Goal: Transaction & Acquisition: Download file/media

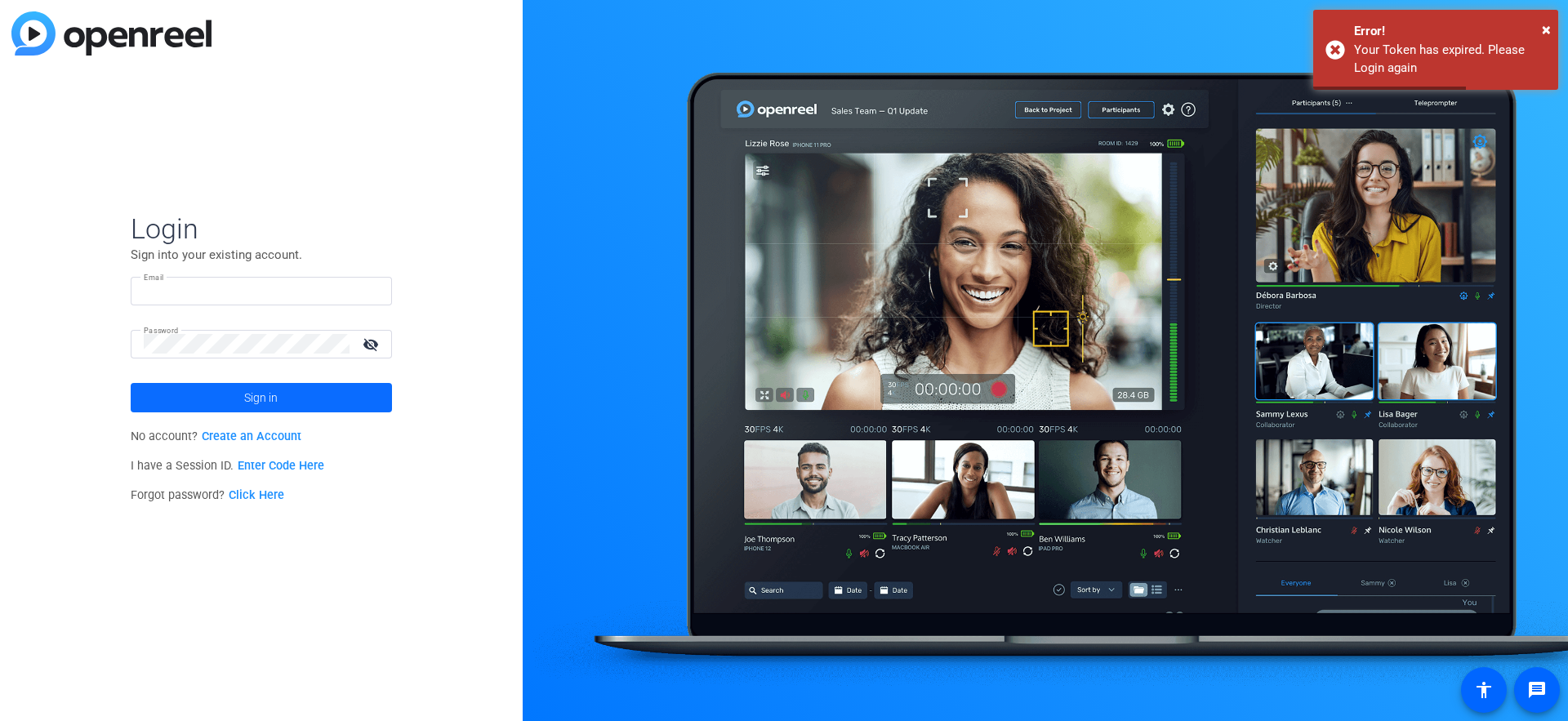
type input "[EMAIL_ADDRESS][DOMAIN_NAME]"
click at [268, 405] on span "Sign in" at bounding box center [261, 398] width 34 height 41
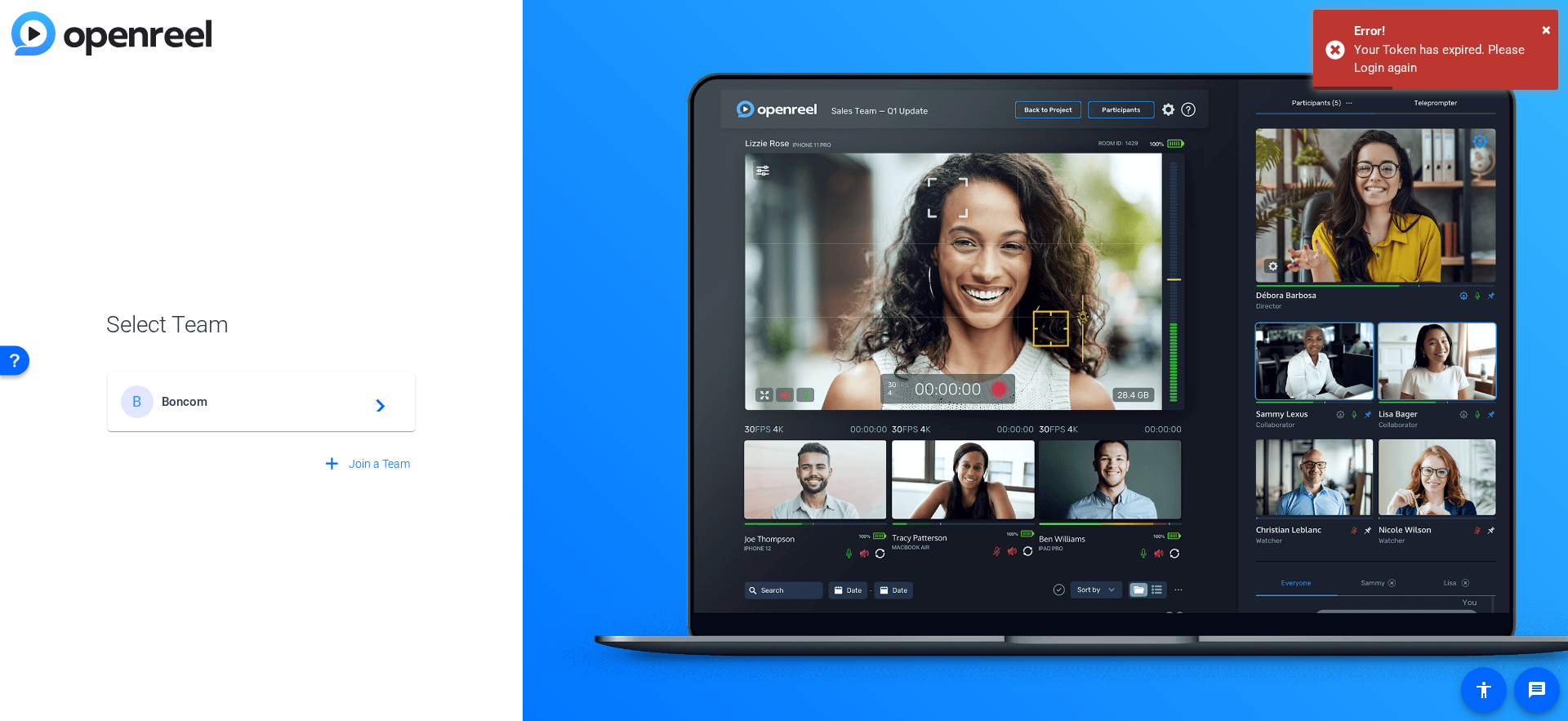
click at [268, 405] on span "Boncom" at bounding box center [264, 402] width 204 height 15
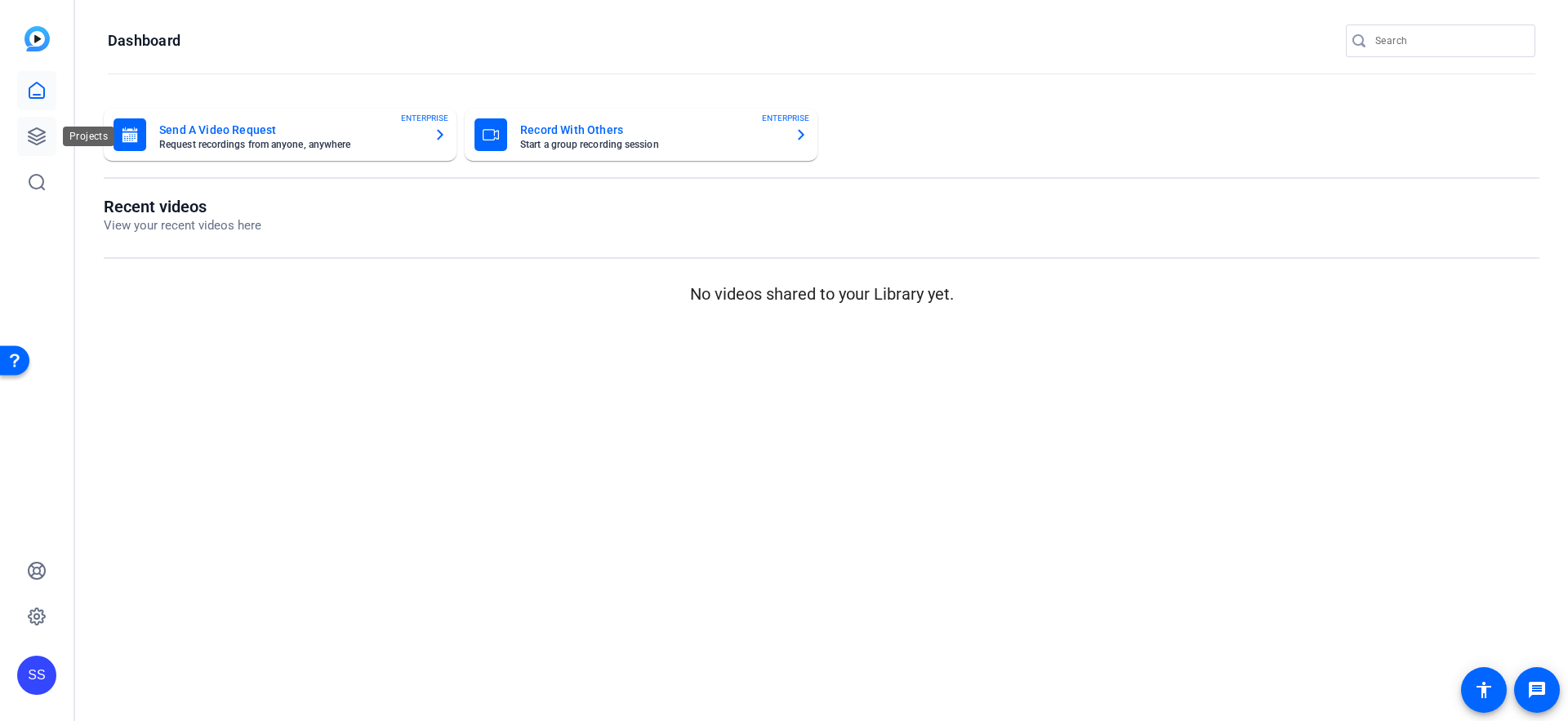
click at [34, 127] on icon at bounding box center [36, 136] width 19 height 19
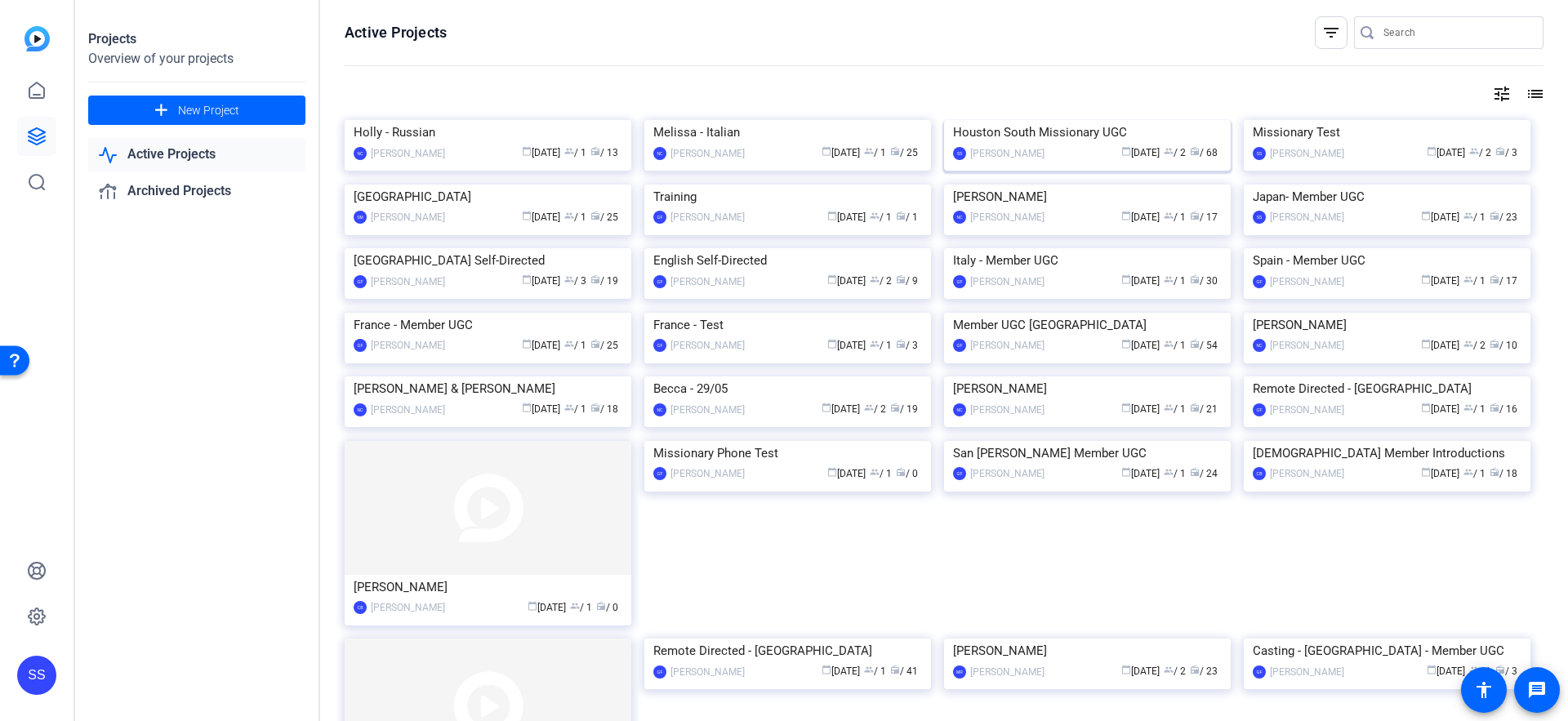
click at [1047, 120] on img at bounding box center [1088, 120] width 287 height 0
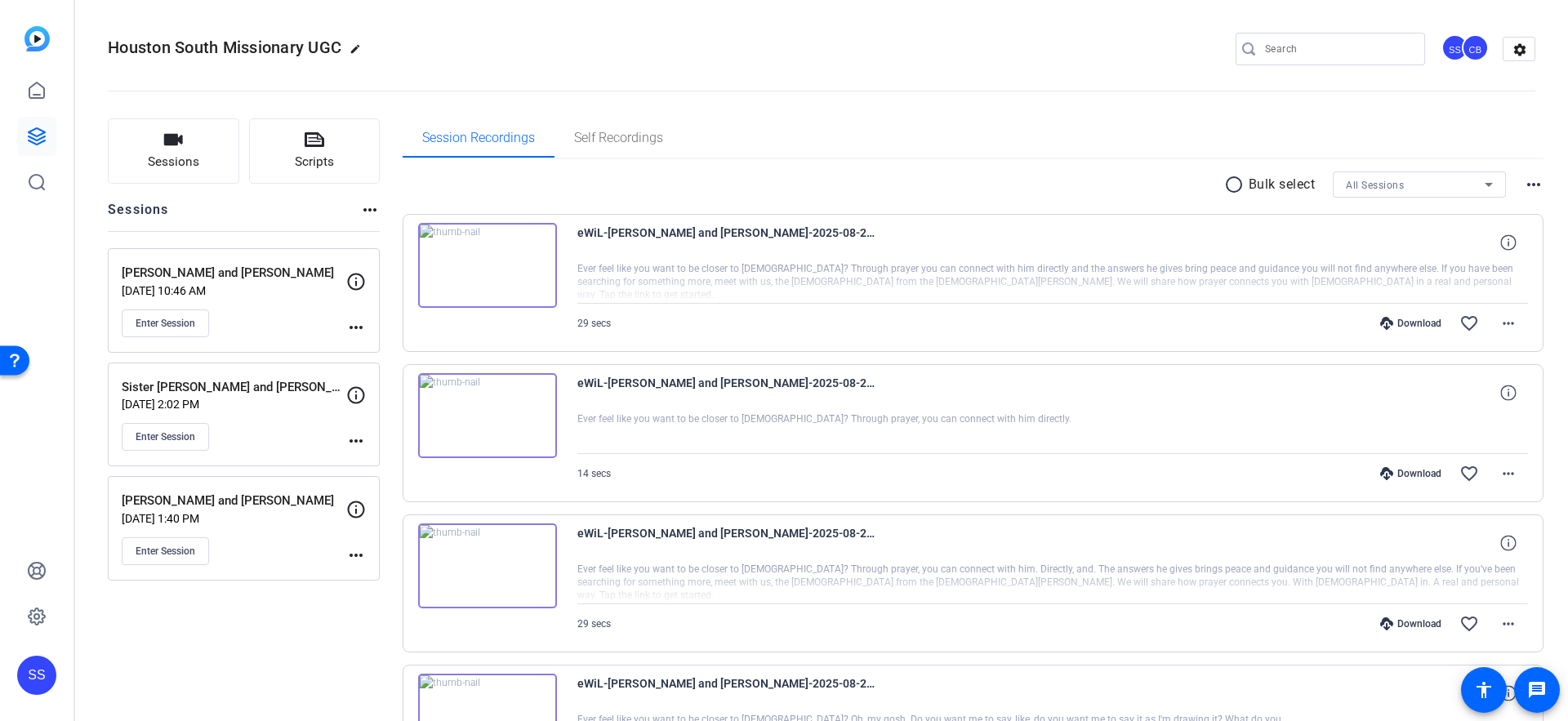
click at [289, 382] on p "Sister [PERSON_NAME] and [PERSON_NAME]" at bounding box center [234, 388] width 225 height 18
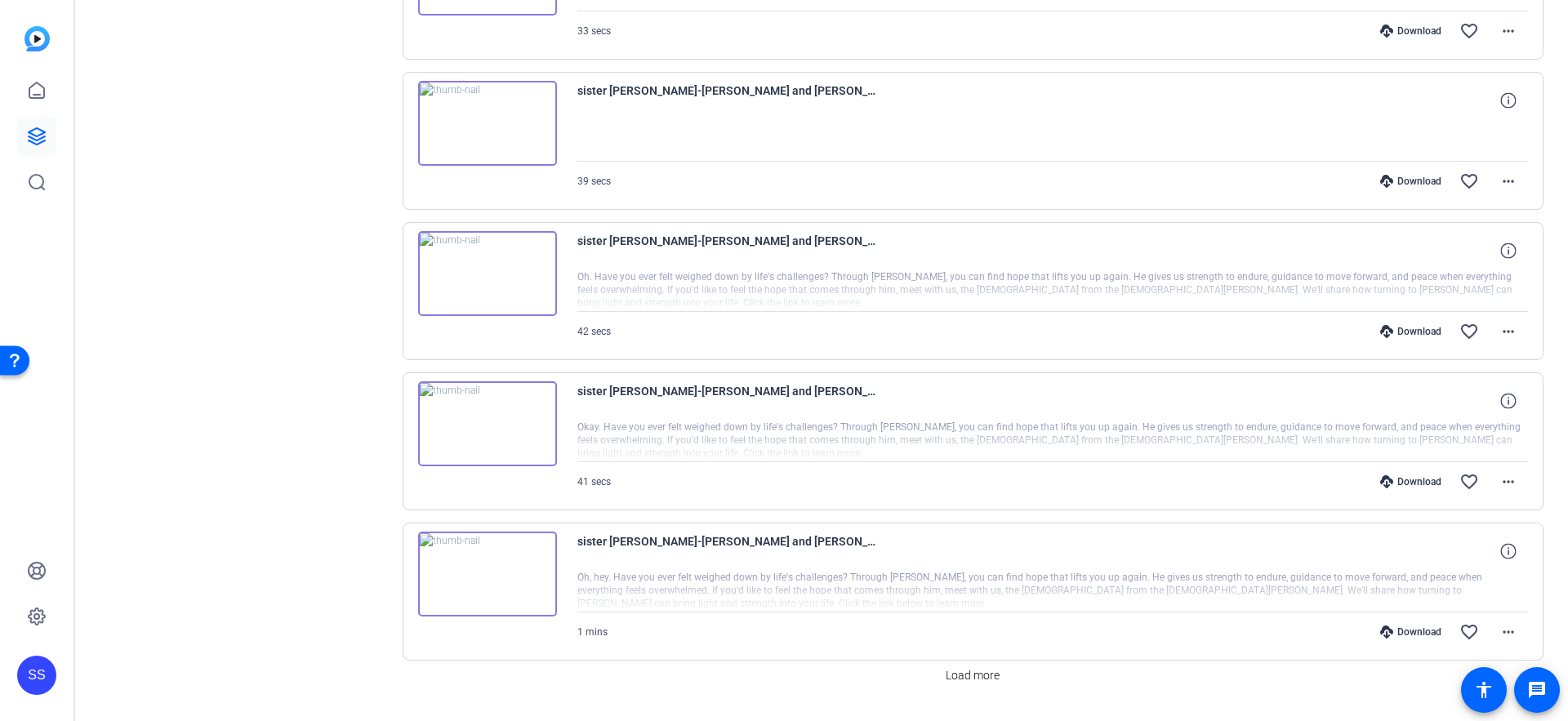
scroll to position [1092, 0]
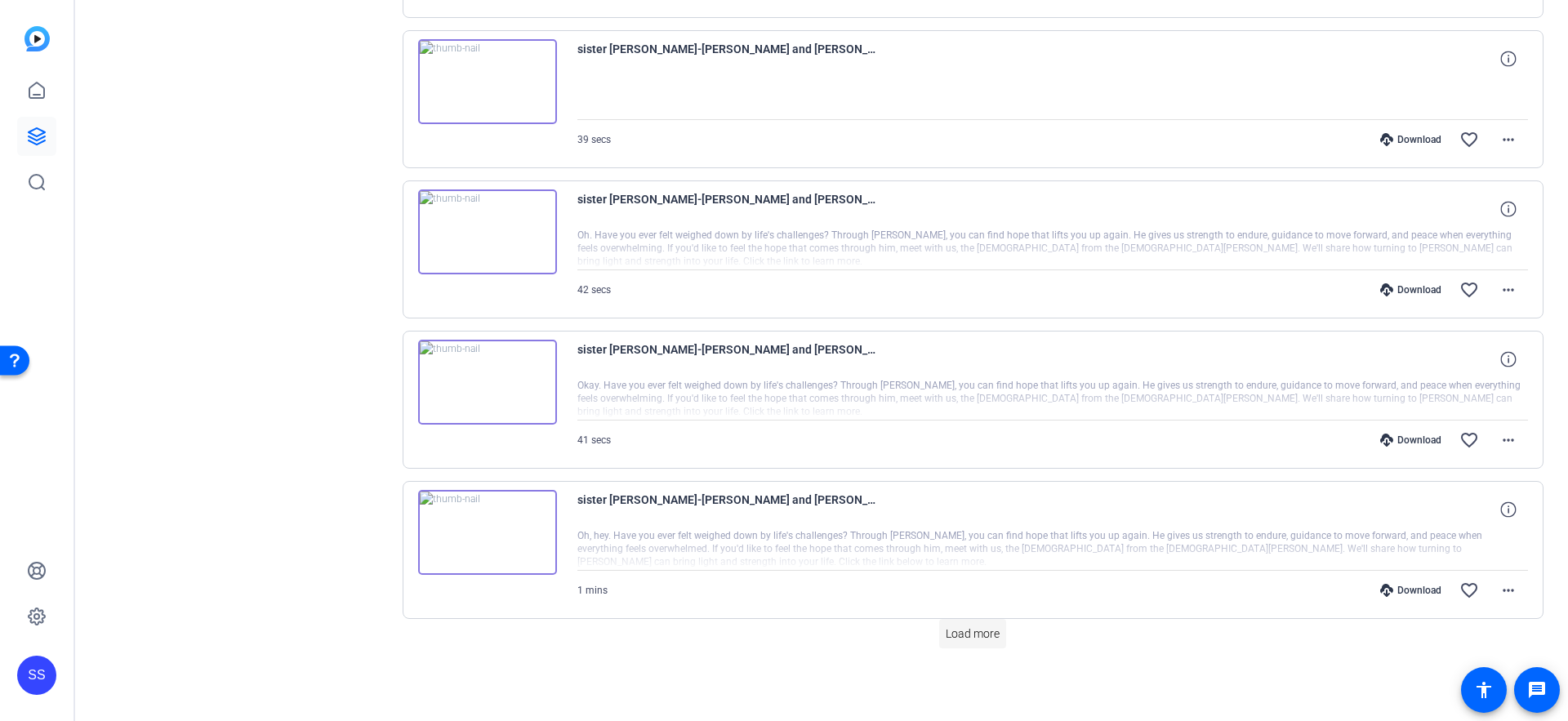
click at [967, 630] on span "Load more" at bounding box center [973, 634] width 54 height 17
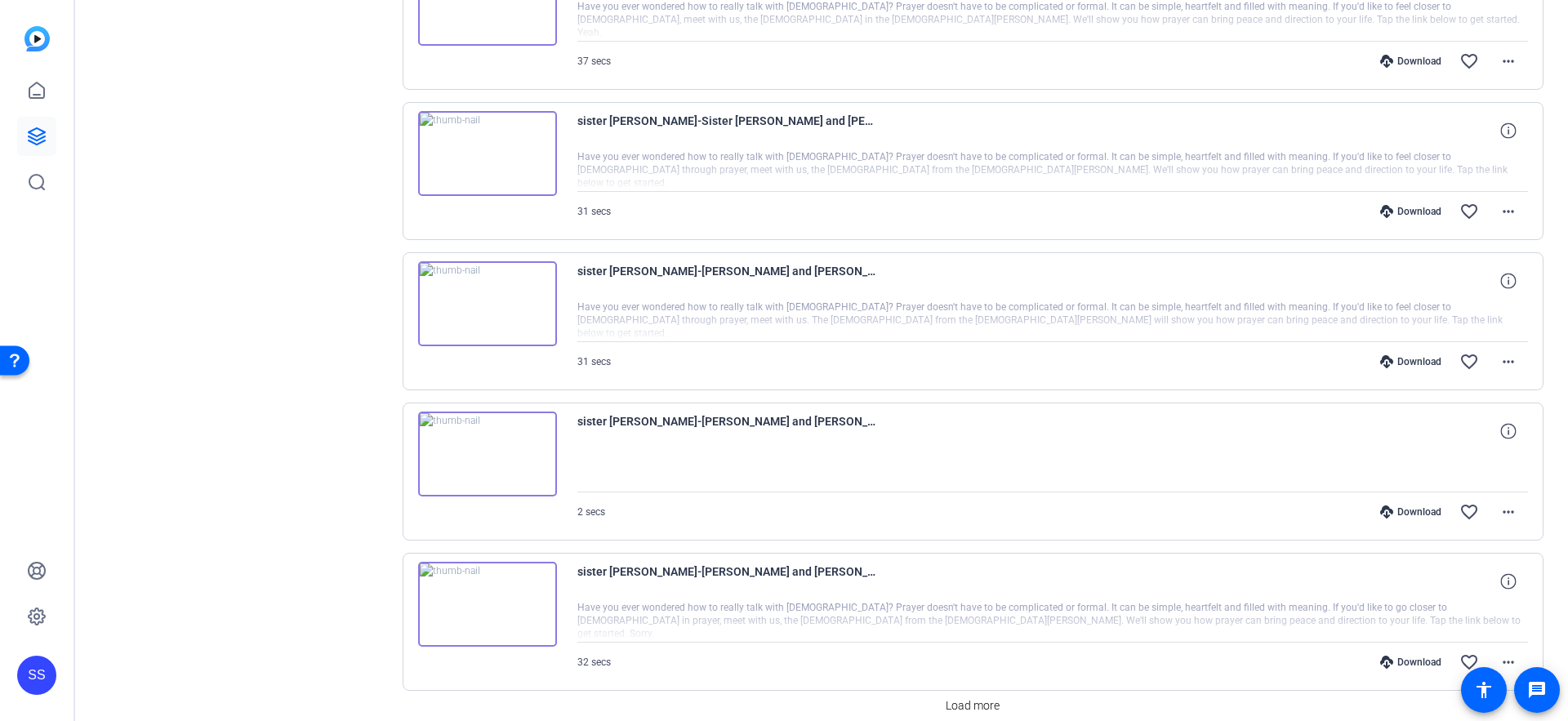
scroll to position [2595, 0]
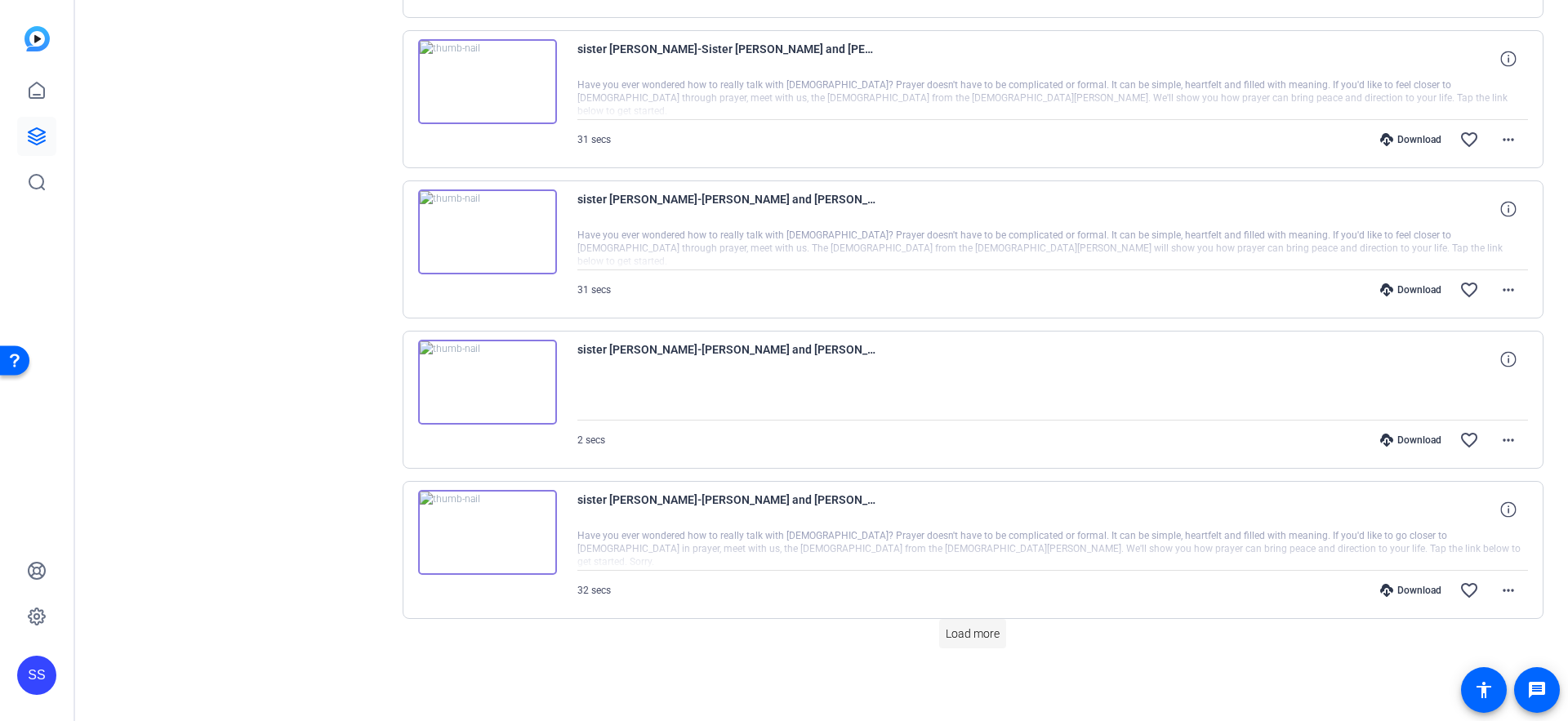
click at [965, 640] on span "Load more" at bounding box center [973, 634] width 54 height 17
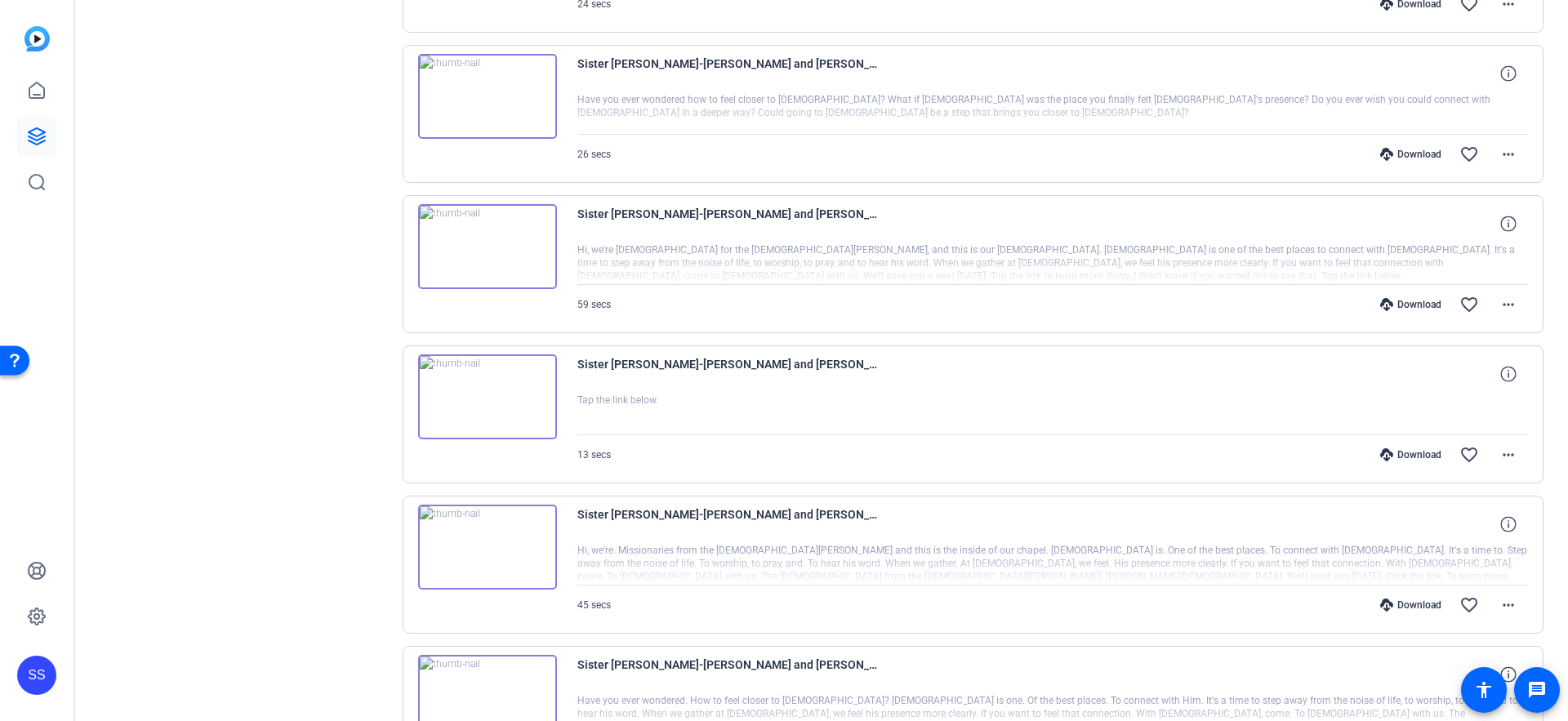
scroll to position [4098, 0]
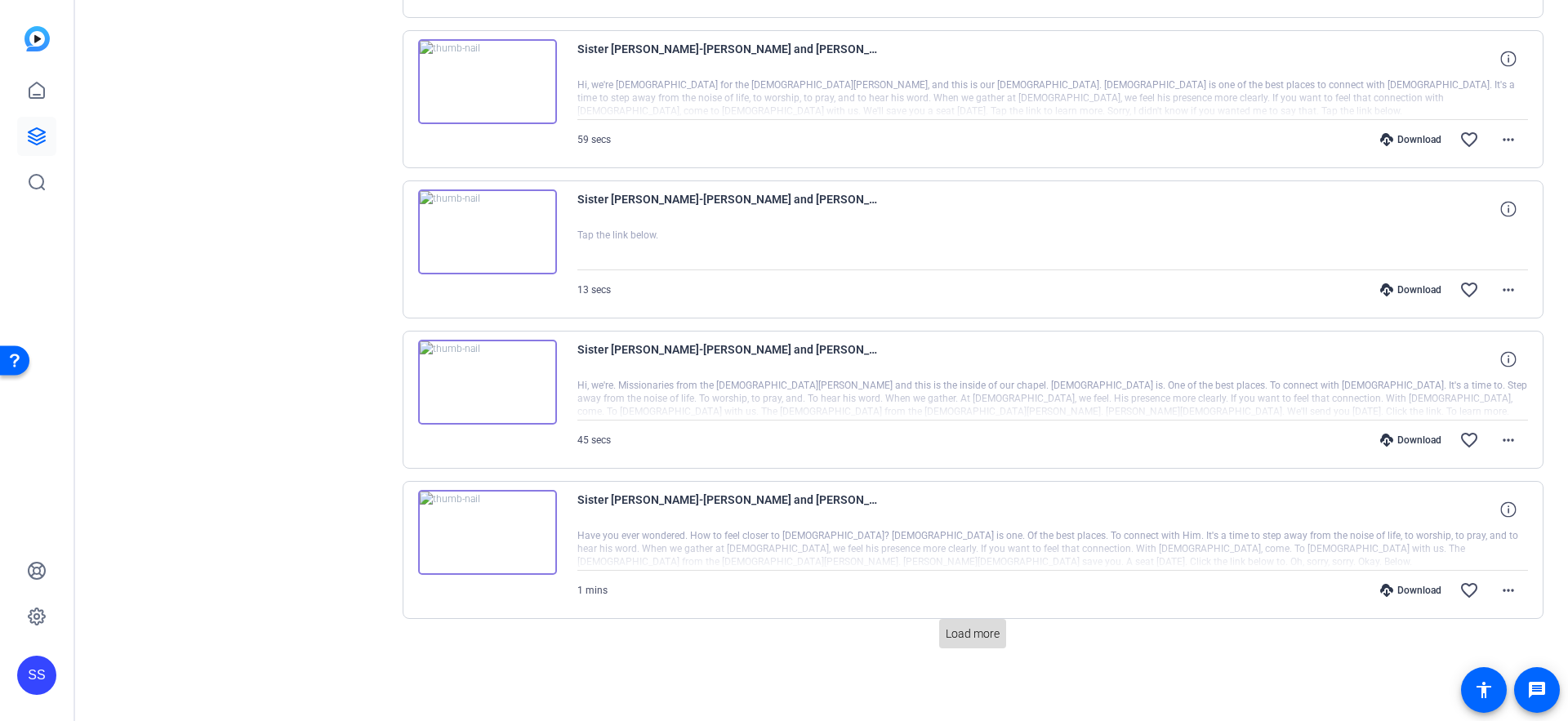
click at [959, 629] on span "Load more" at bounding box center [973, 634] width 54 height 17
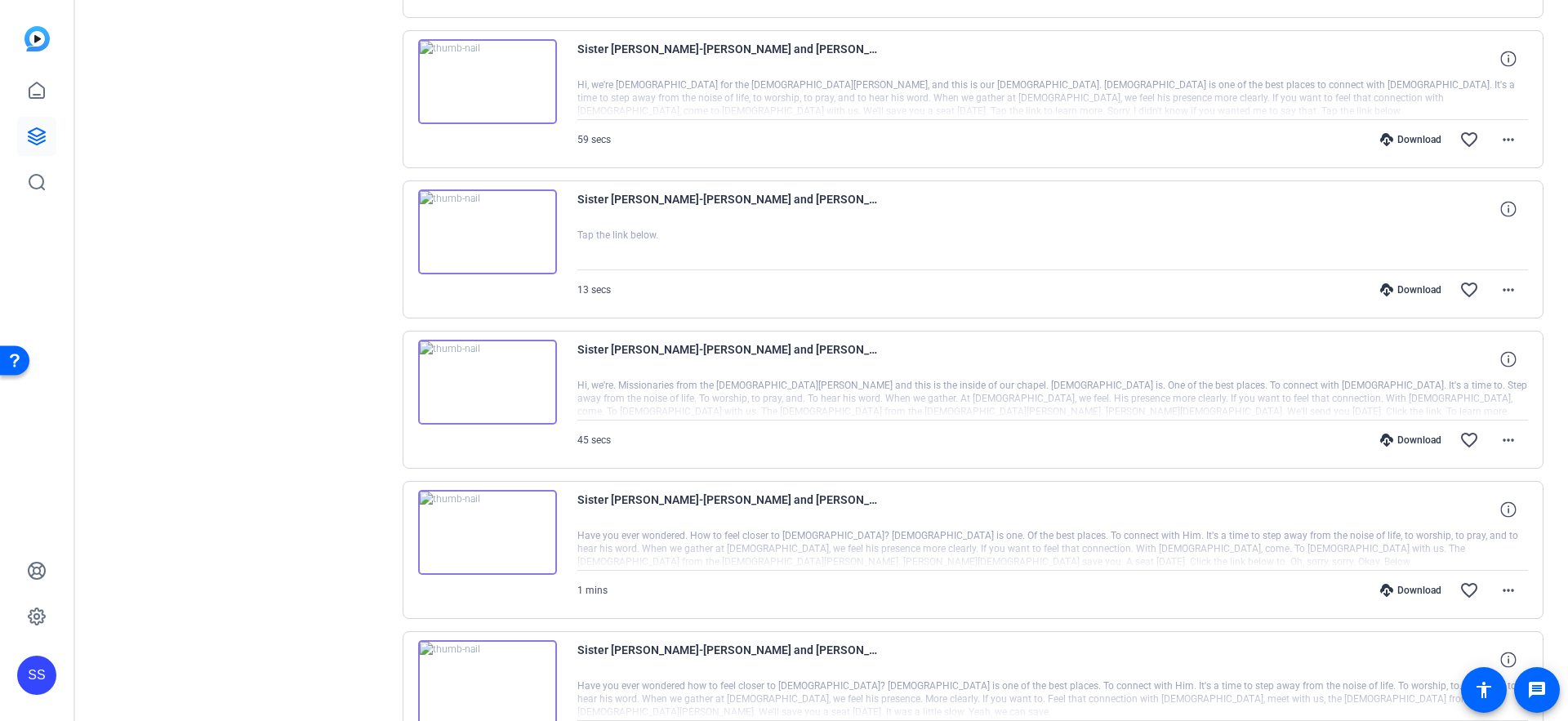
scroll to position [4219, 0]
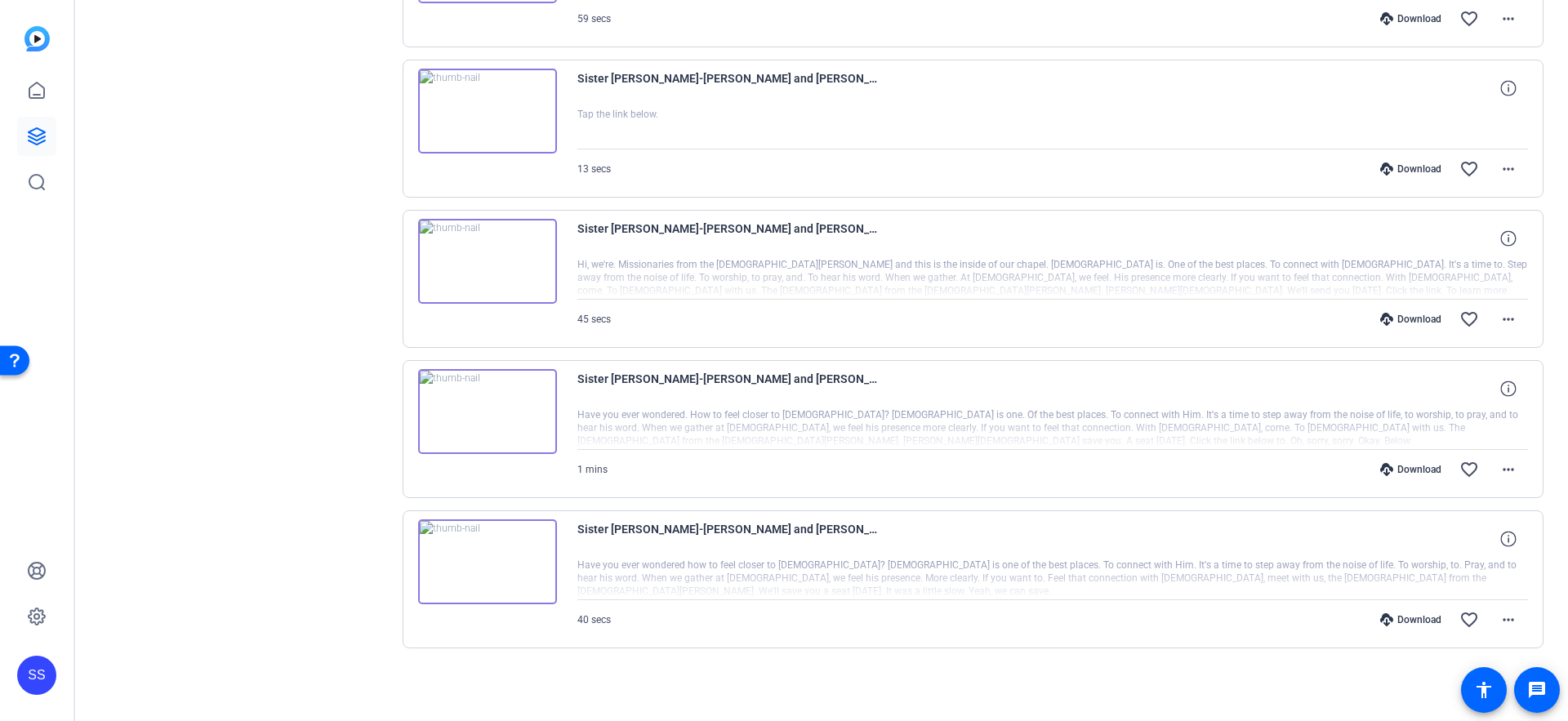
click at [1399, 624] on div "Download" at bounding box center [1411, 620] width 77 height 13
click at [1406, 465] on div "Download" at bounding box center [1411, 470] width 77 height 13
click at [1402, 314] on div "Download" at bounding box center [1411, 320] width 77 height 13
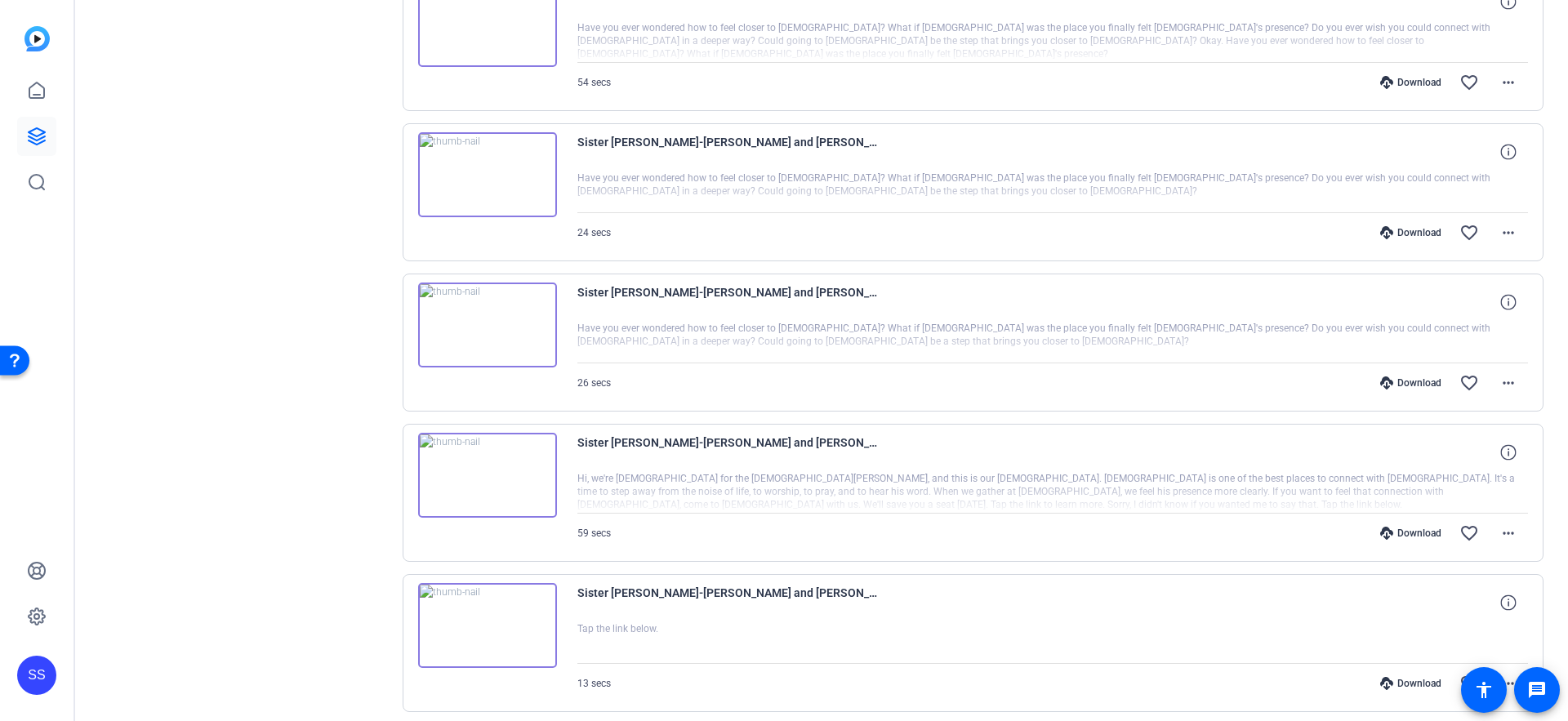
scroll to position [3697, 0]
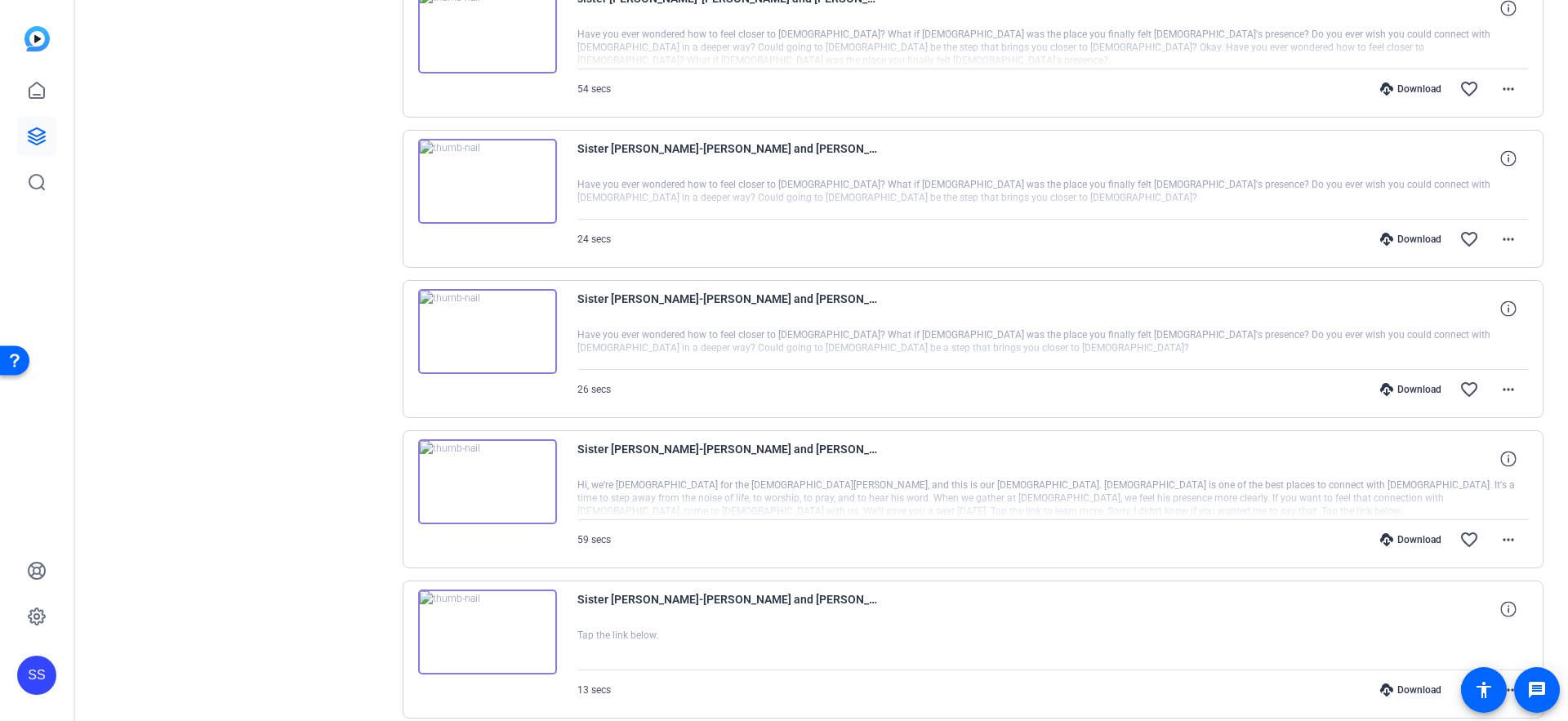
click at [1413, 688] on div "Download" at bounding box center [1411, 691] width 77 height 13
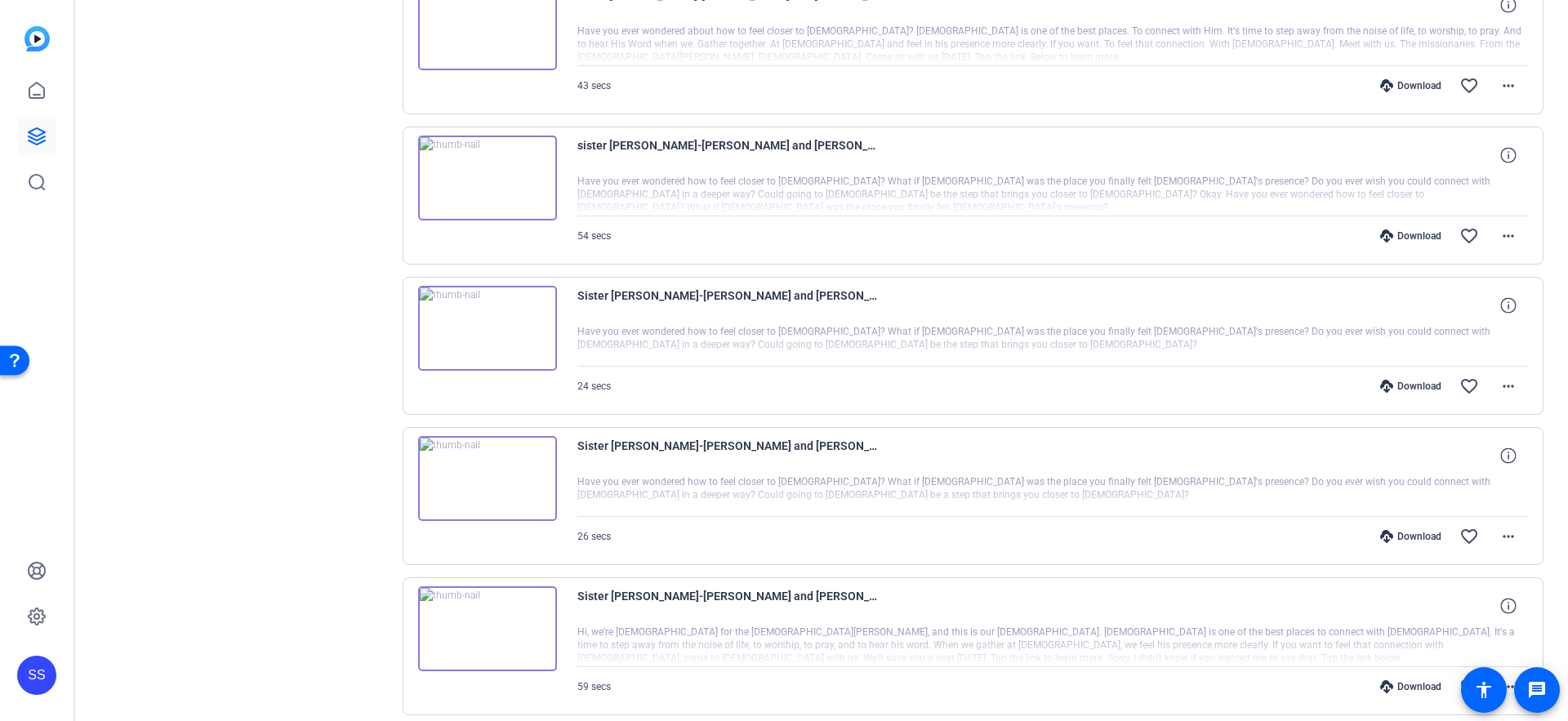
scroll to position [3549, 0]
click at [1396, 680] on div "Download favorite_border more_horiz" at bounding box center [1195, 688] width 666 height 39
click at [1395, 686] on div "Download" at bounding box center [1411, 689] width 77 height 13
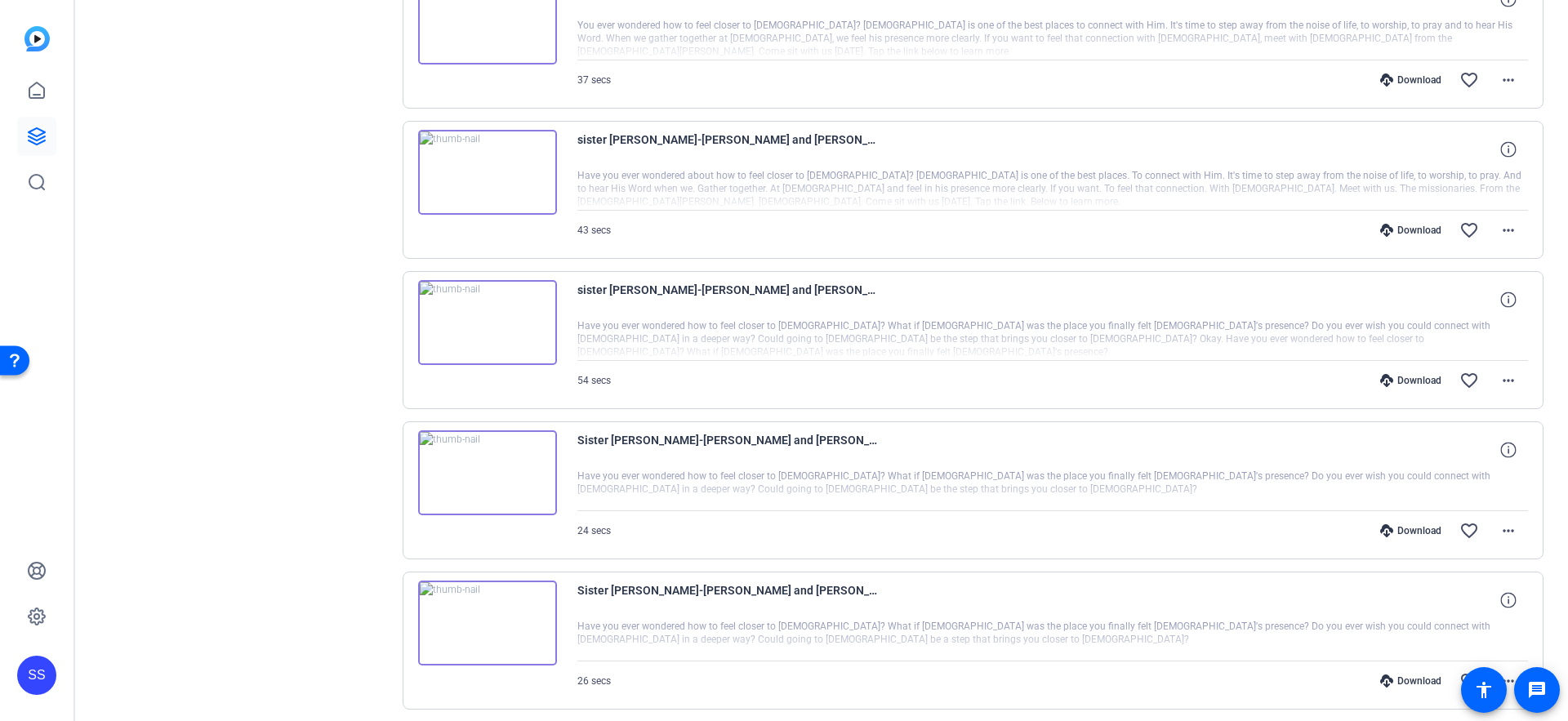
scroll to position [3397, 0]
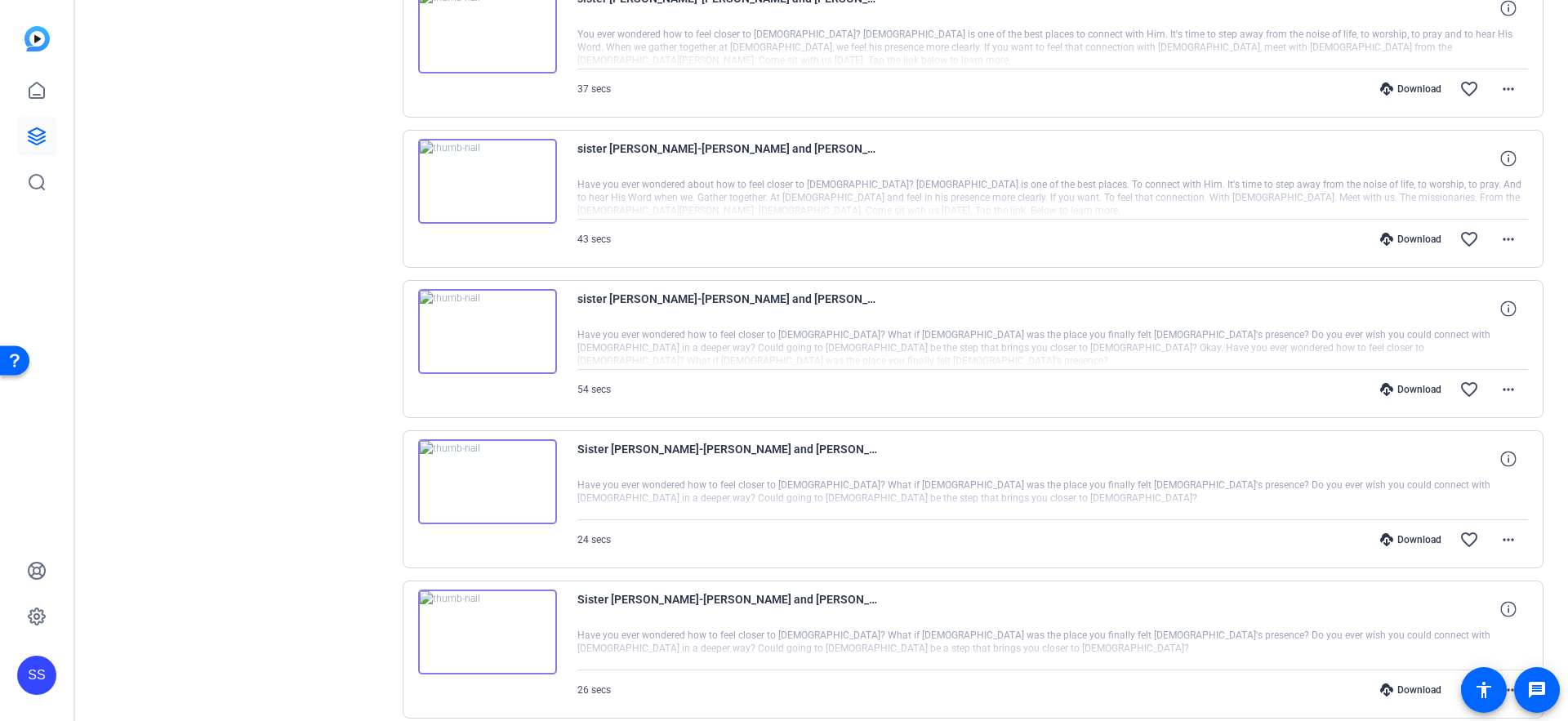
click at [1416, 689] on div "Download" at bounding box center [1411, 691] width 77 height 13
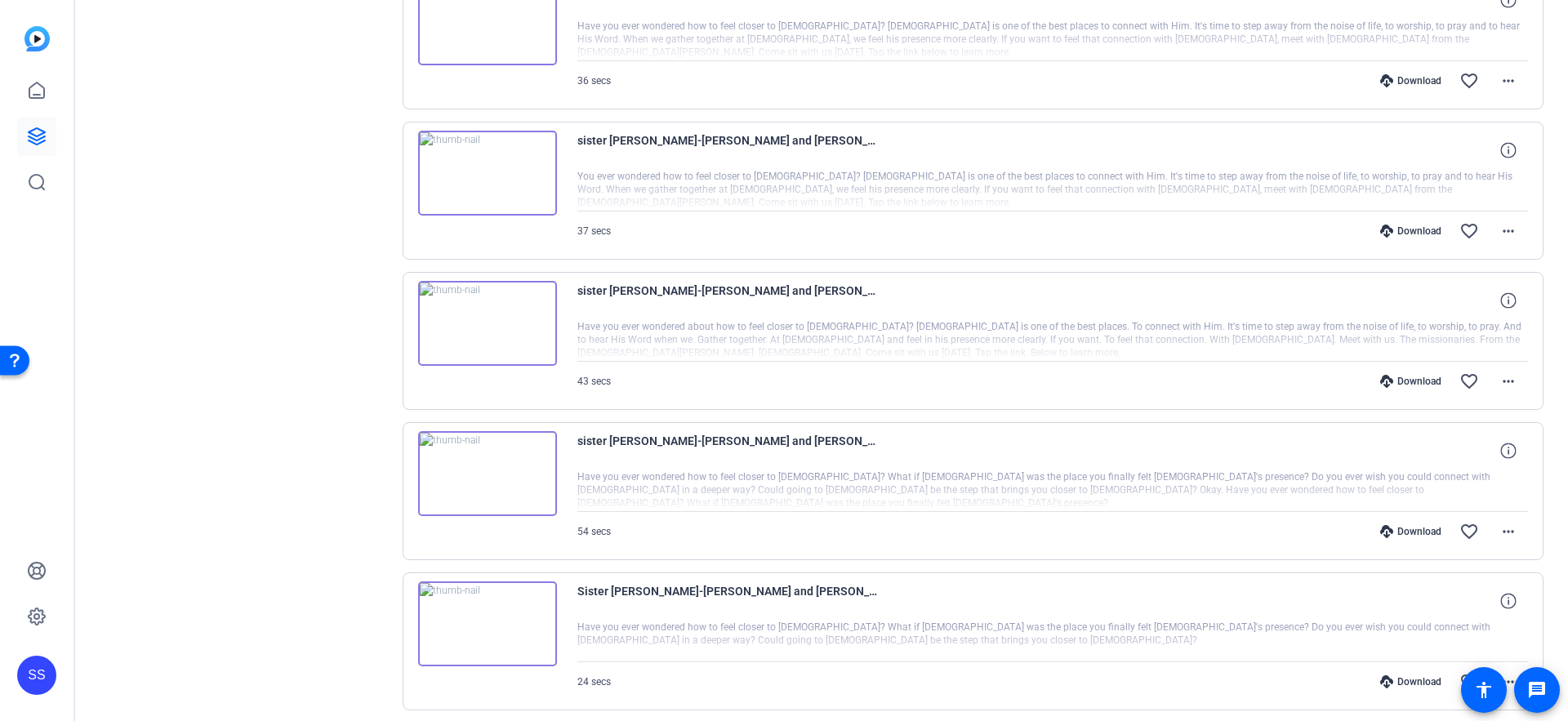
scroll to position [3252, 0]
click at [1379, 679] on div "Download" at bounding box center [1411, 685] width 77 height 13
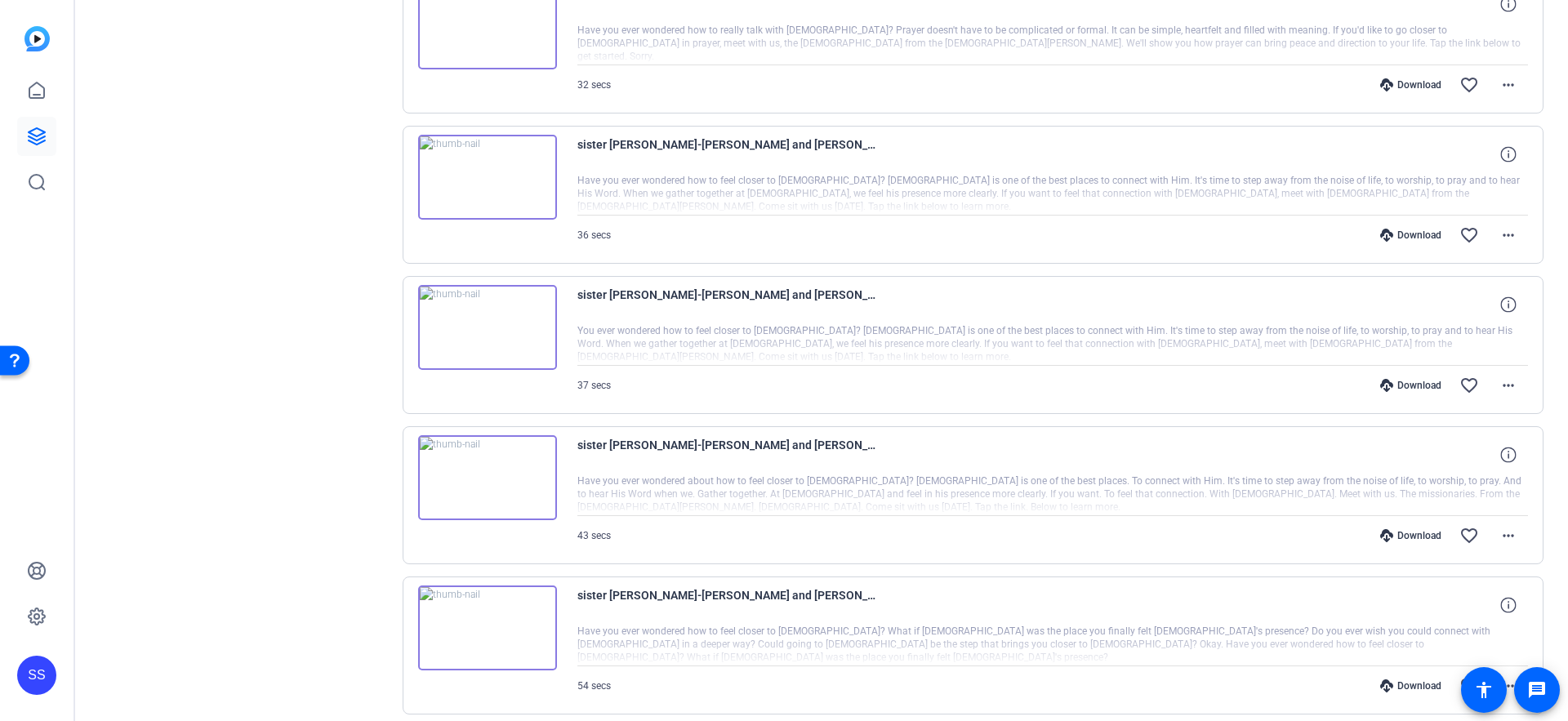
scroll to position [3100, 0]
click at [1398, 688] on div "Download" at bounding box center [1411, 687] width 77 height 13
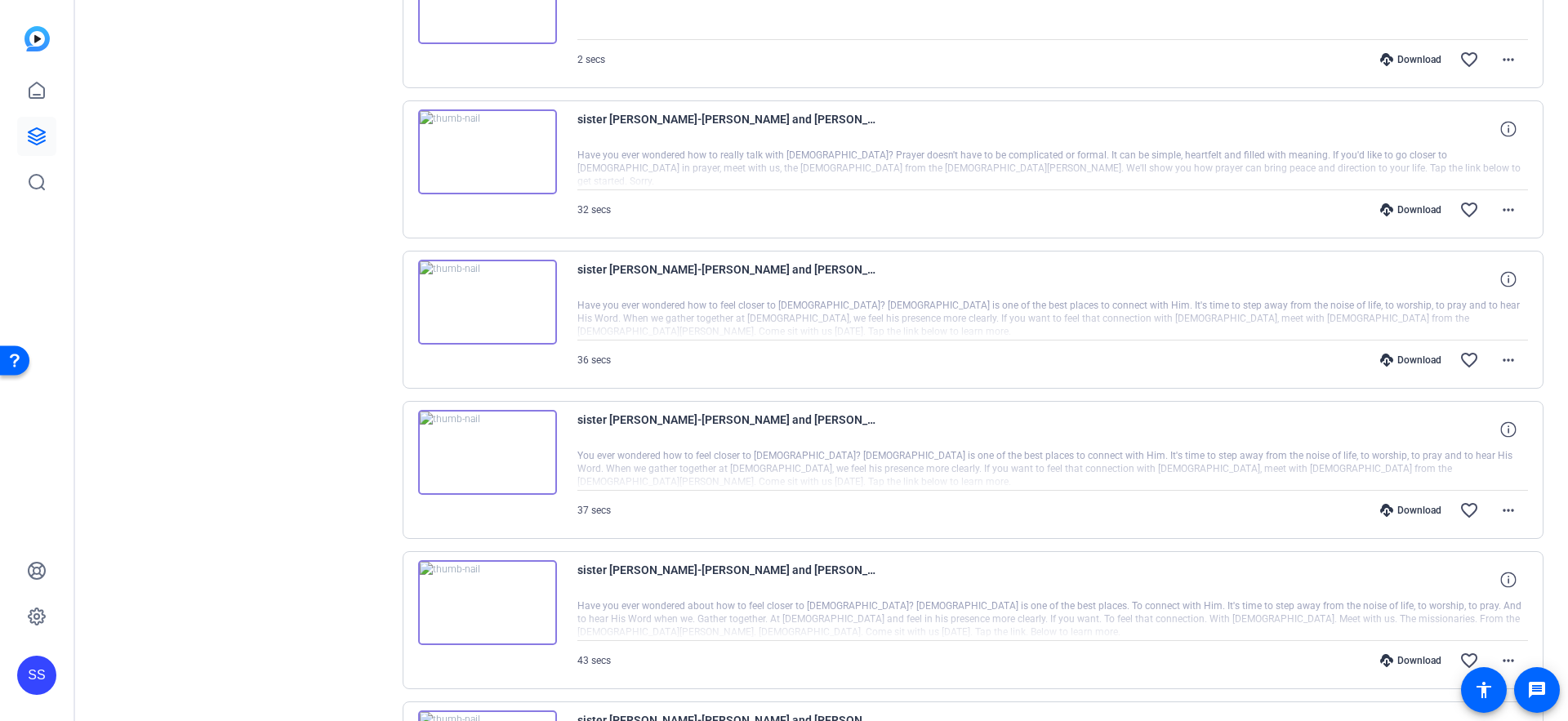
scroll to position [2949, 0]
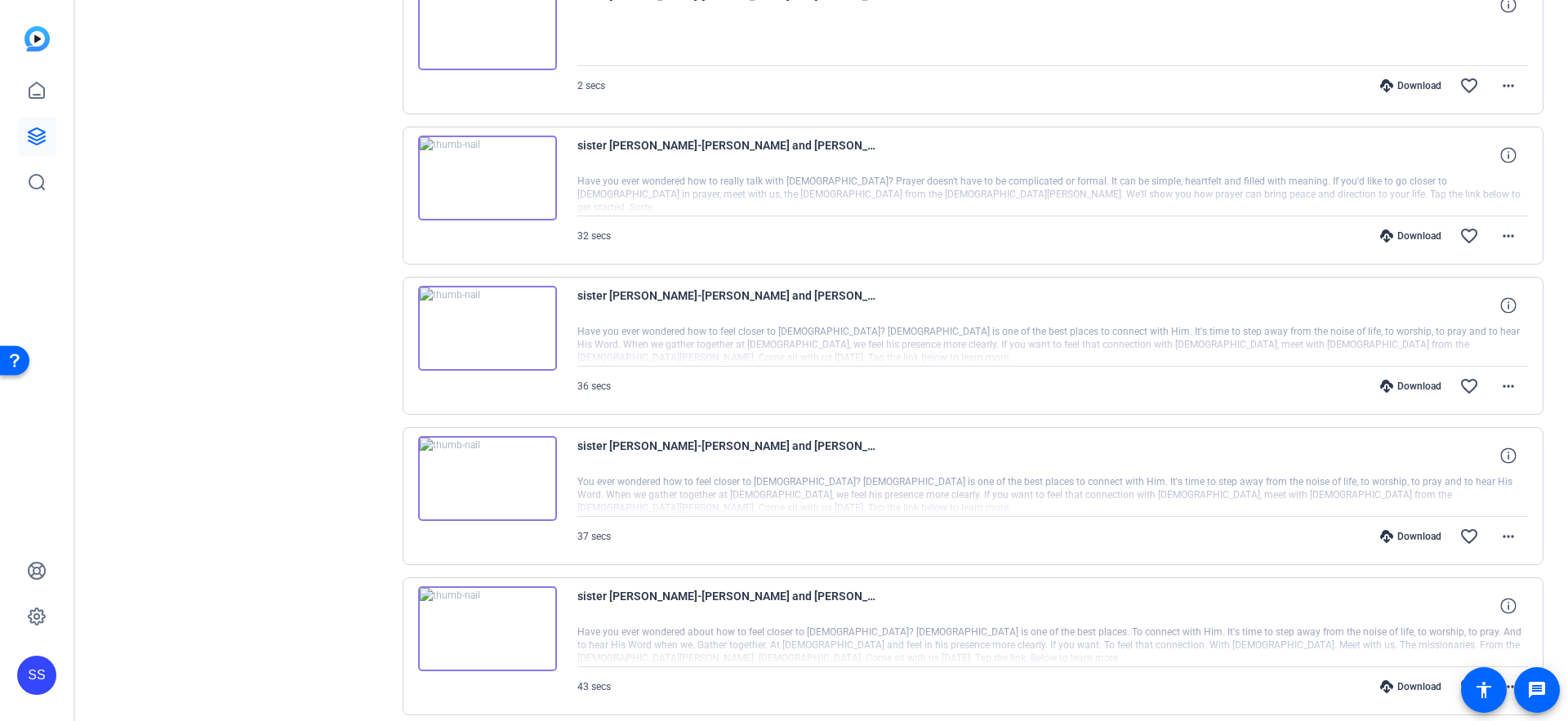
click at [1396, 683] on div "Download" at bounding box center [1411, 687] width 77 height 13
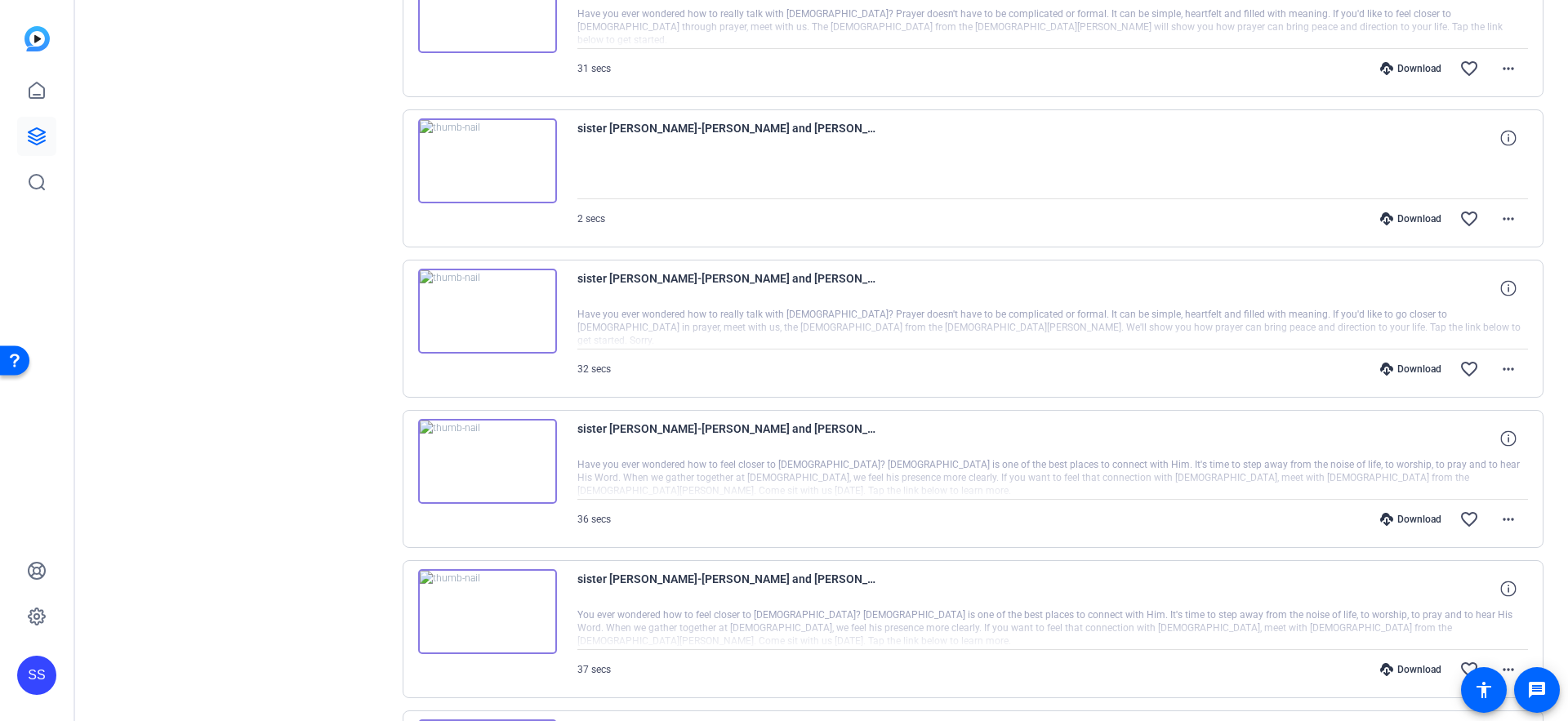
scroll to position [2793, 0]
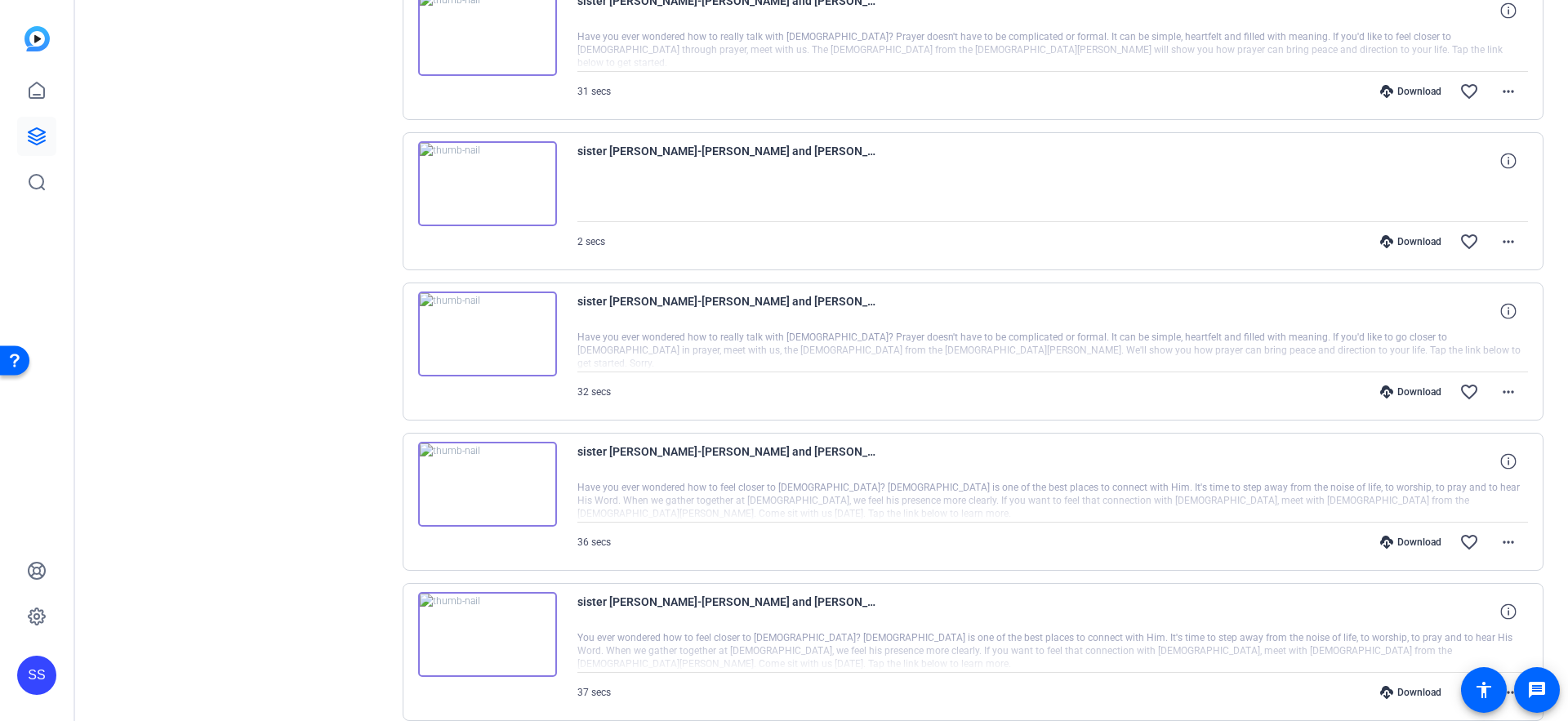
click at [1393, 688] on div "Download" at bounding box center [1411, 692] width 77 height 13
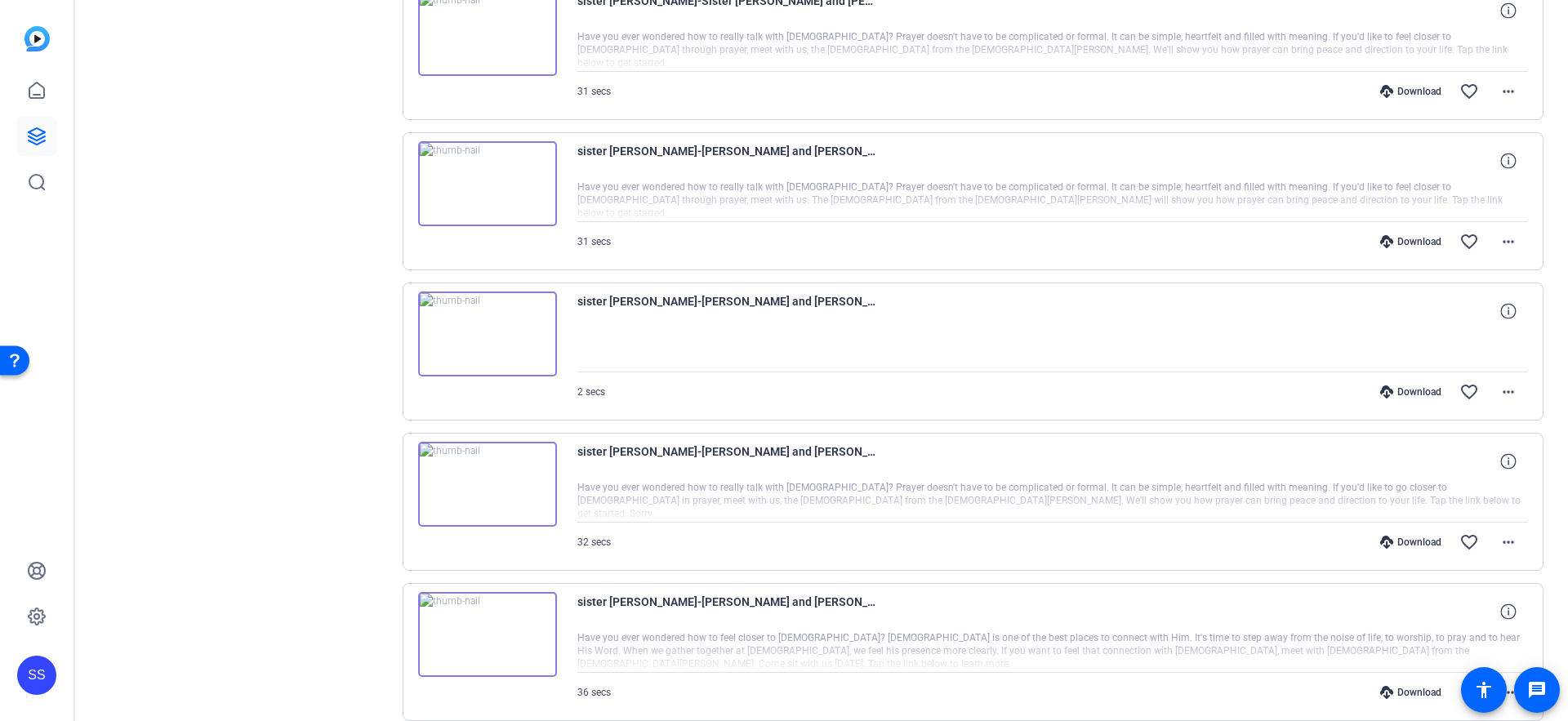
scroll to position [2641, 0]
click at [1411, 688] on div "Download" at bounding box center [1411, 694] width 77 height 13
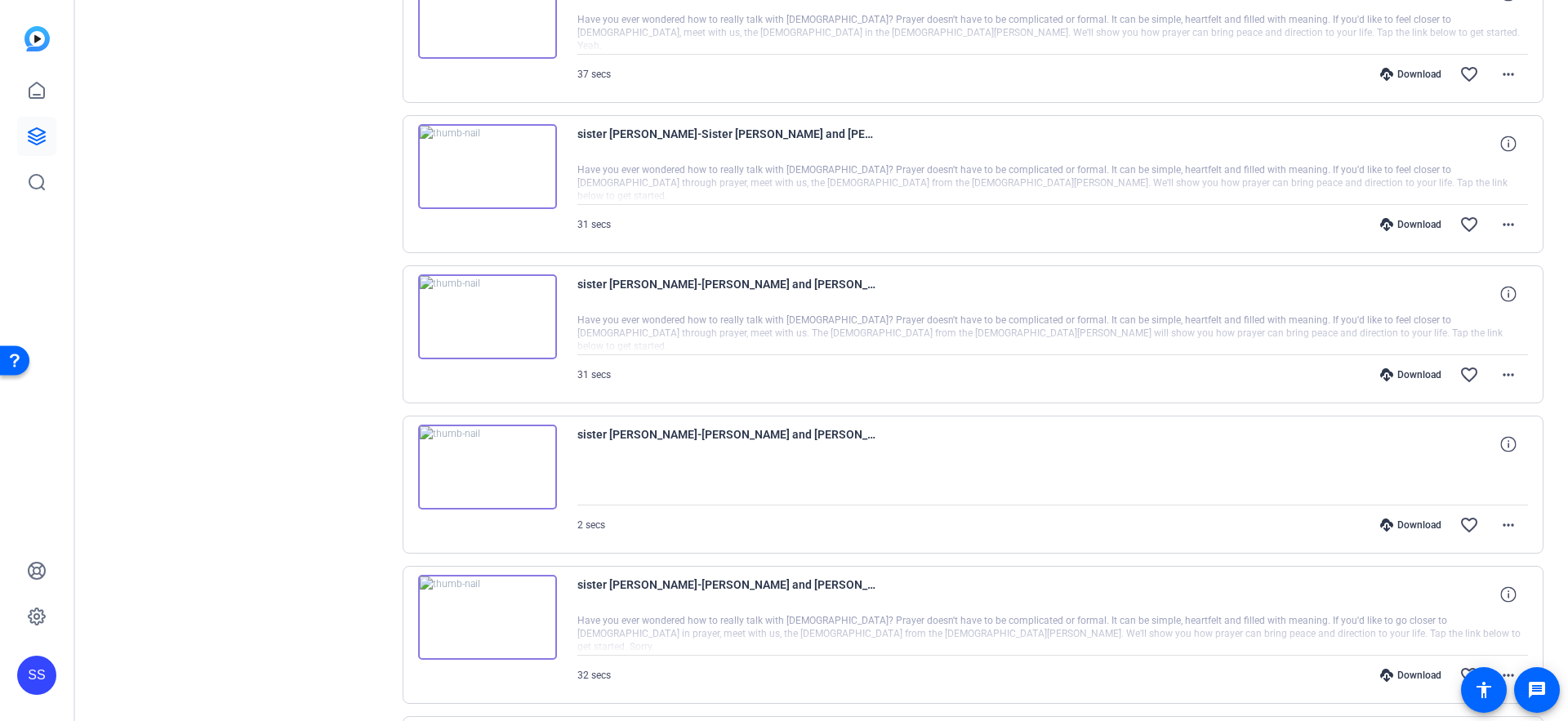
scroll to position [2505, 0]
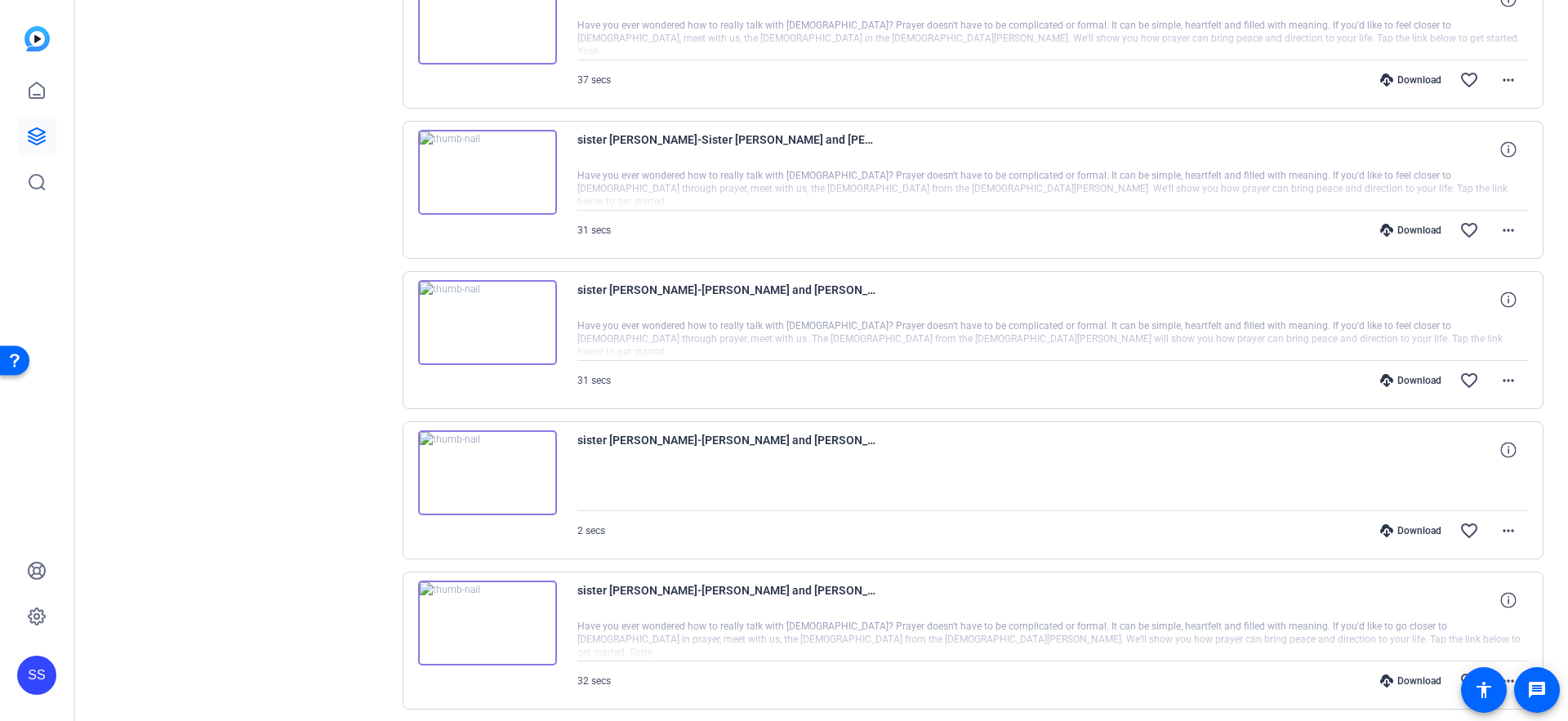
click at [1393, 677] on icon at bounding box center [1388, 682] width 13 height 13
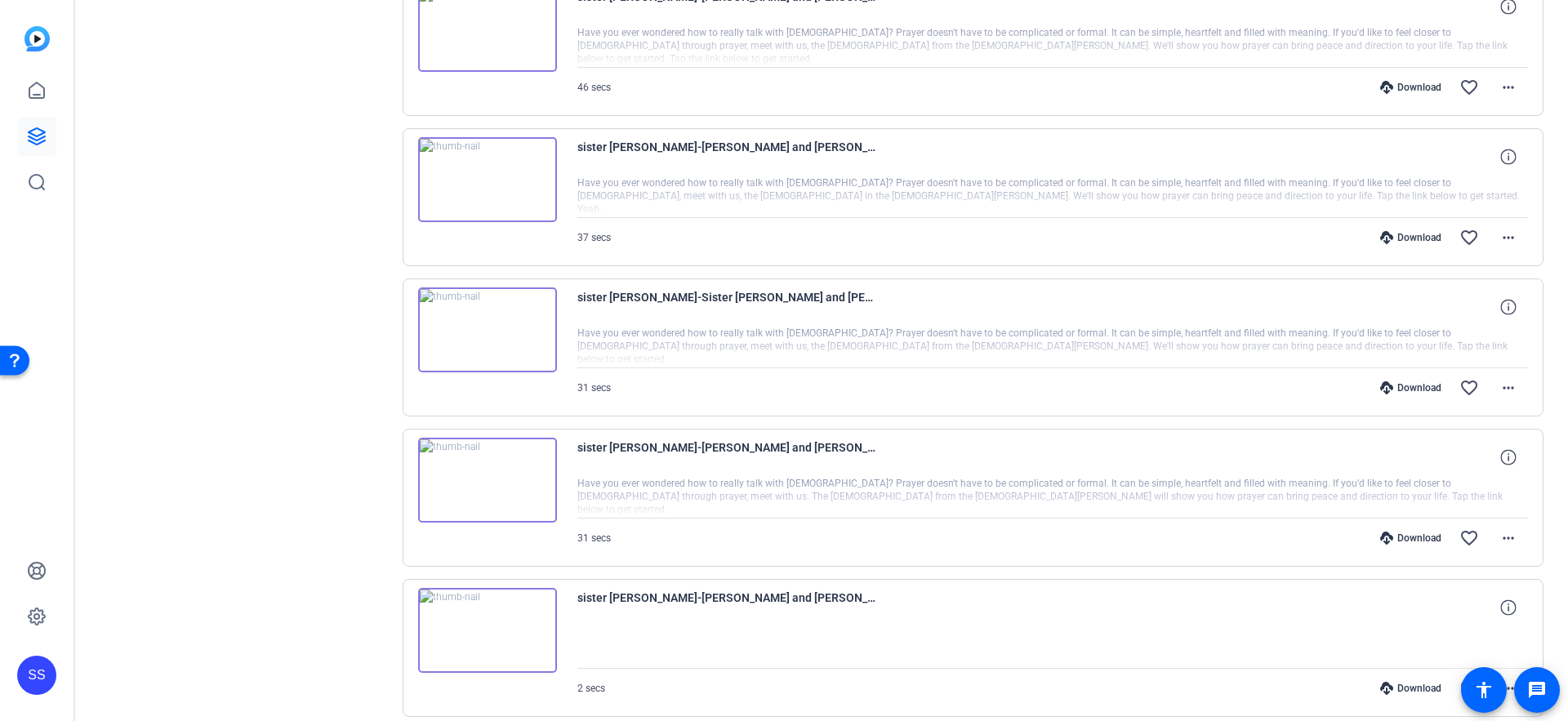
scroll to position [2348, 0]
click at [1407, 685] on div "Download" at bounding box center [1411, 688] width 77 height 13
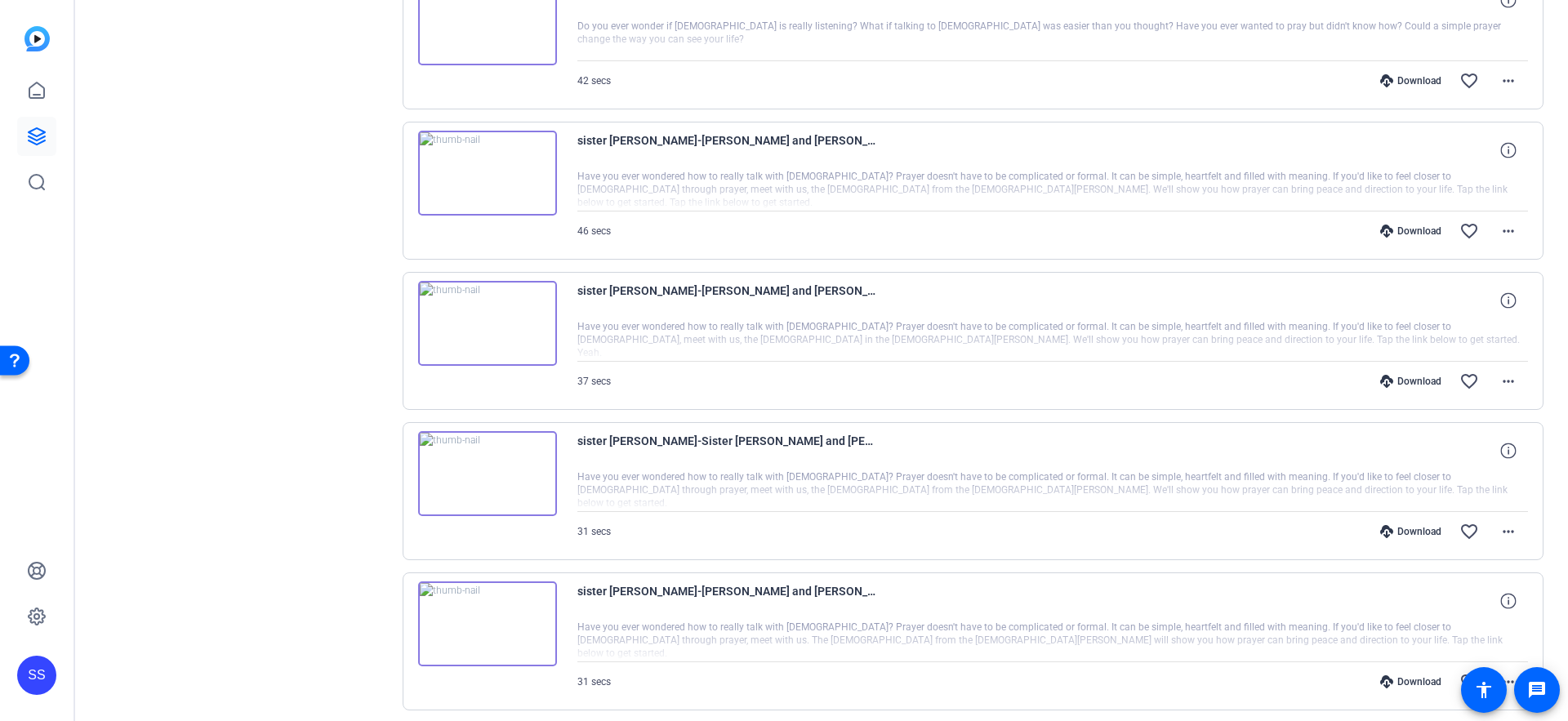
scroll to position [2193, 0]
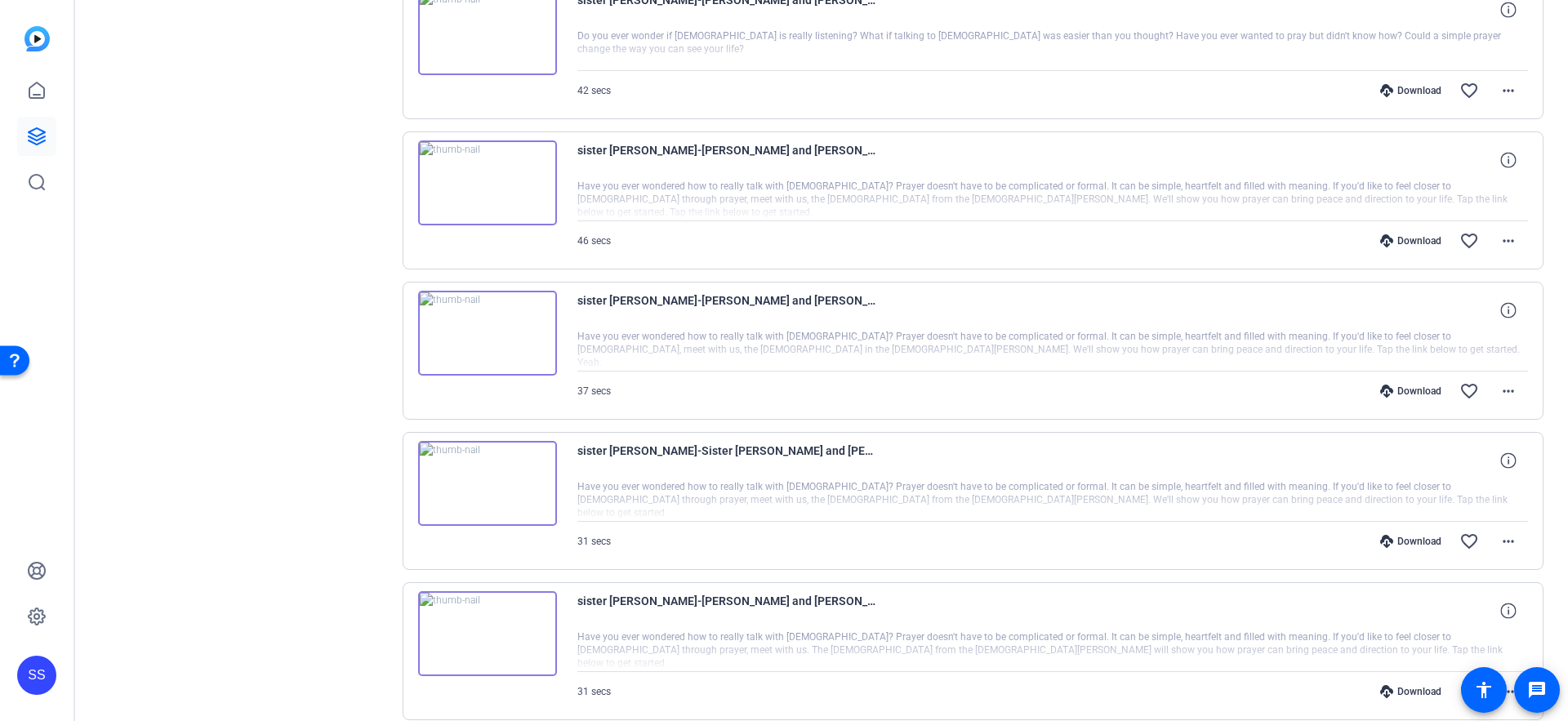
click at [1388, 682] on div "Download favorite_border more_horiz" at bounding box center [1195, 692] width 666 height 39
click at [1397, 692] on div "Download" at bounding box center [1411, 692] width 77 height 13
click at [1409, 691] on div "Download" at bounding box center [1411, 694] width 77 height 13
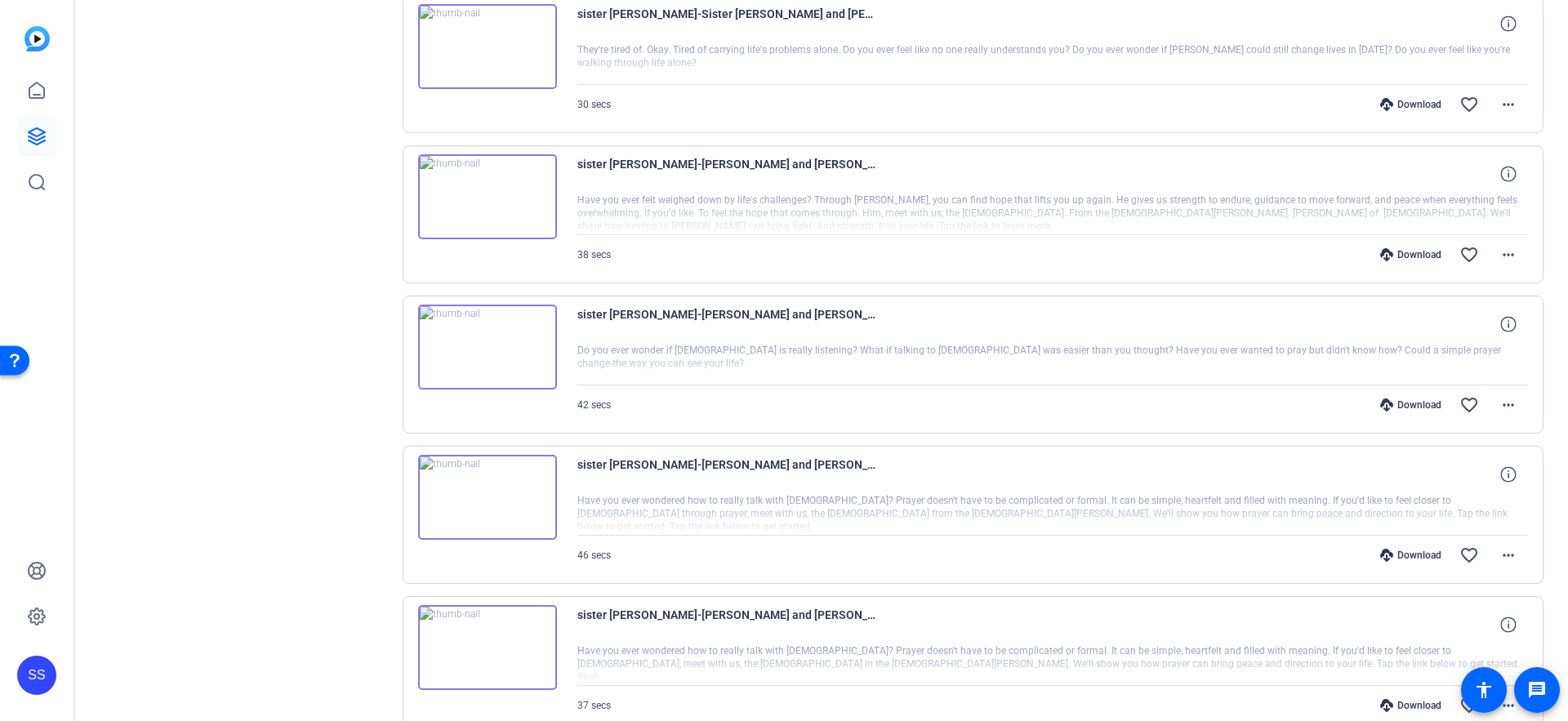
scroll to position [1887, 0]
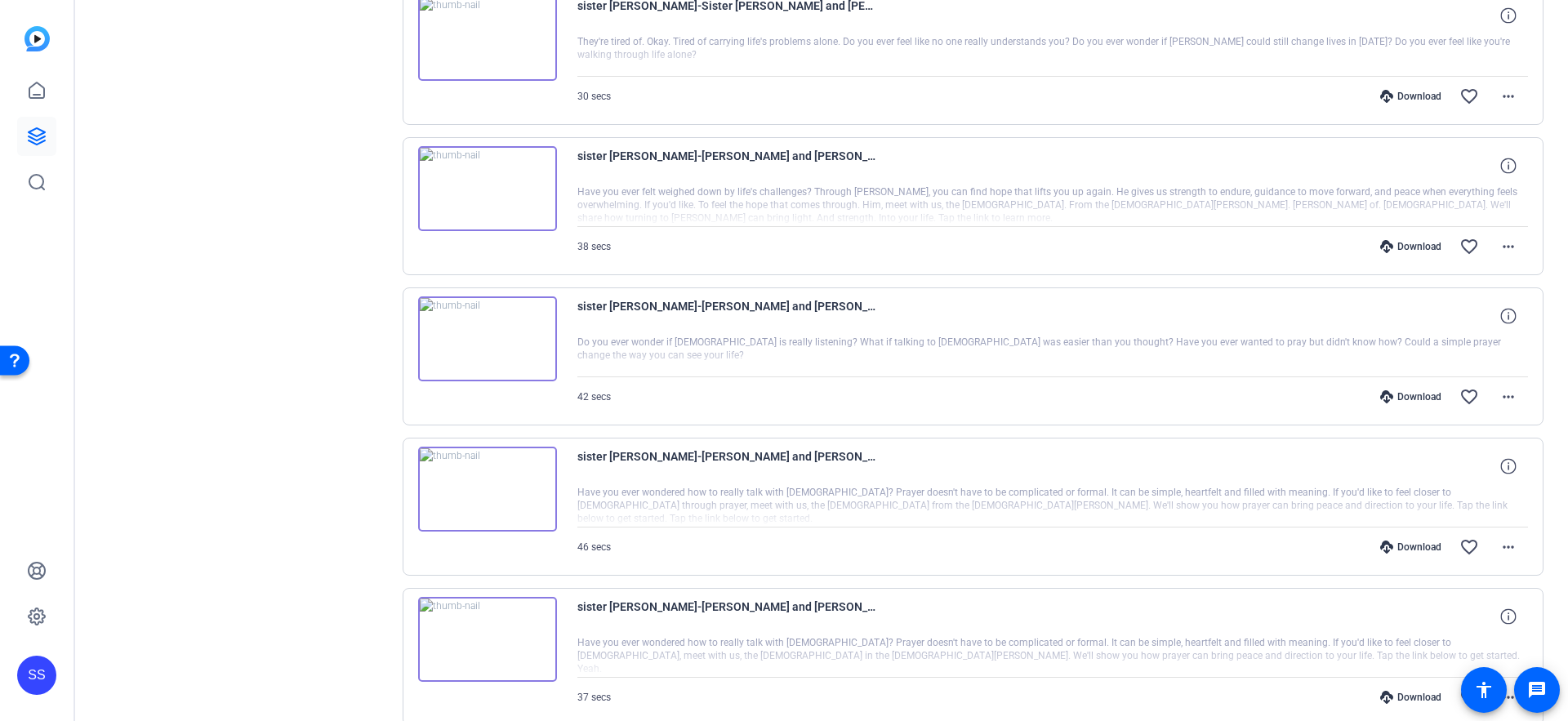
click at [1412, 698] on div "Download" at bounding box center [1411, 697] width 77 height 13
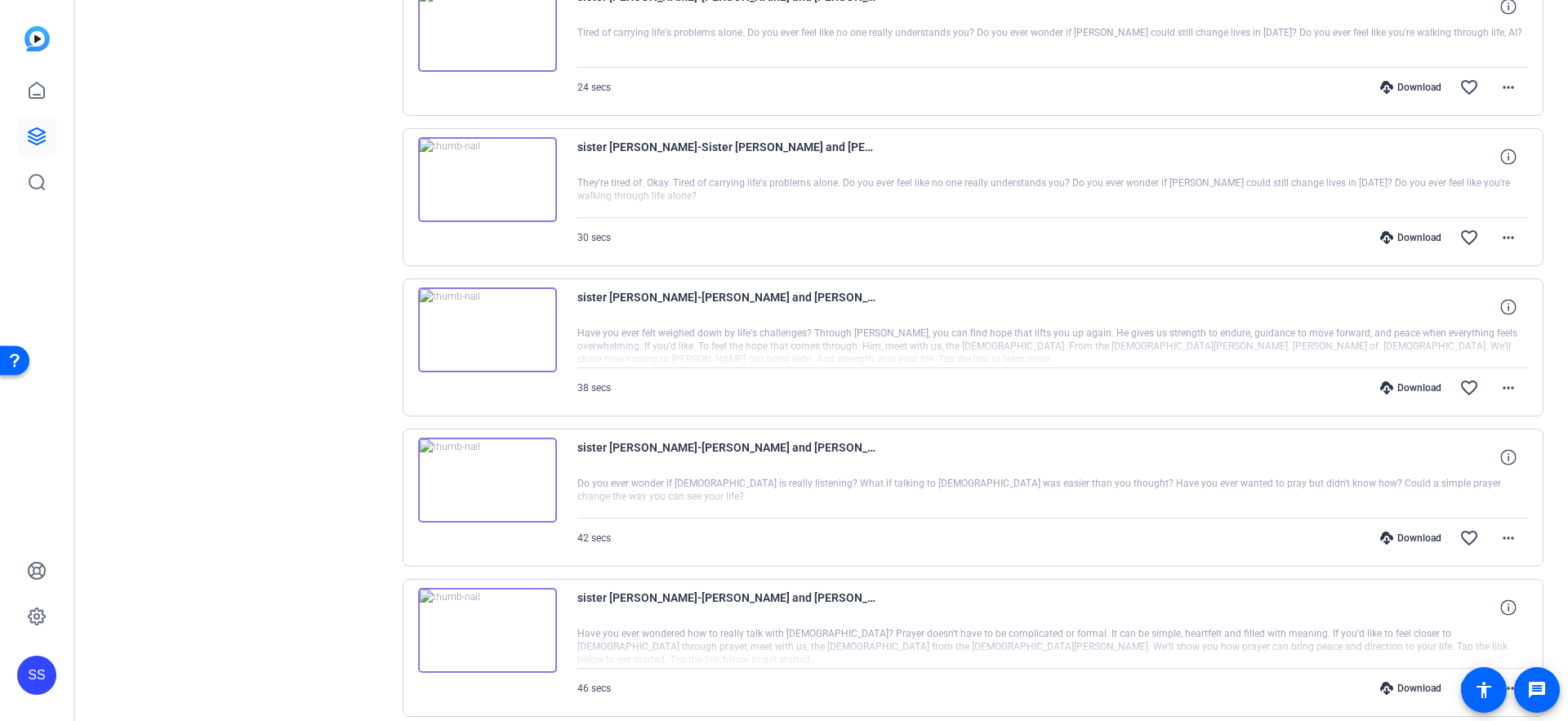
scroll to position [1752, 0]
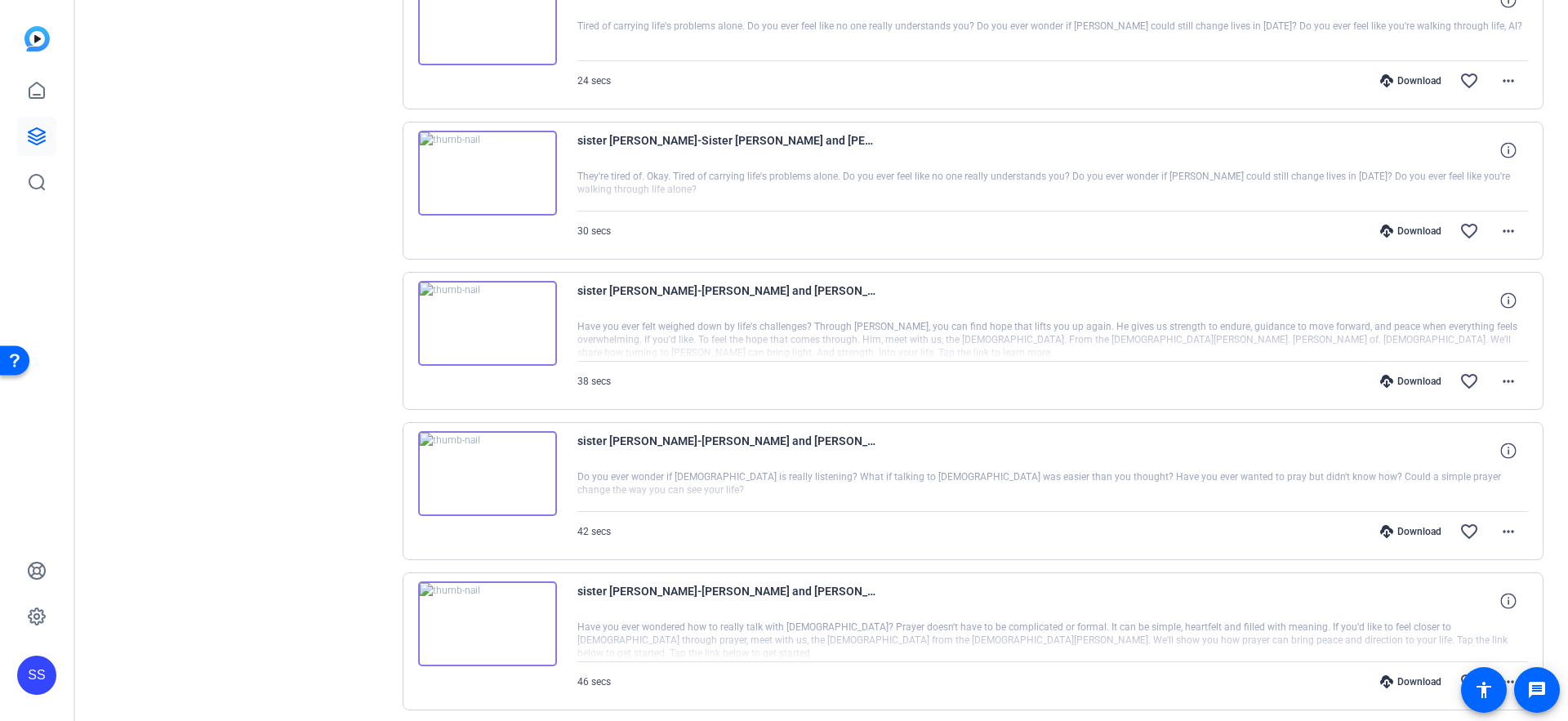
click at [1394, 680] on div "Download" at bounding box center [1411, 682] width 77 height 13
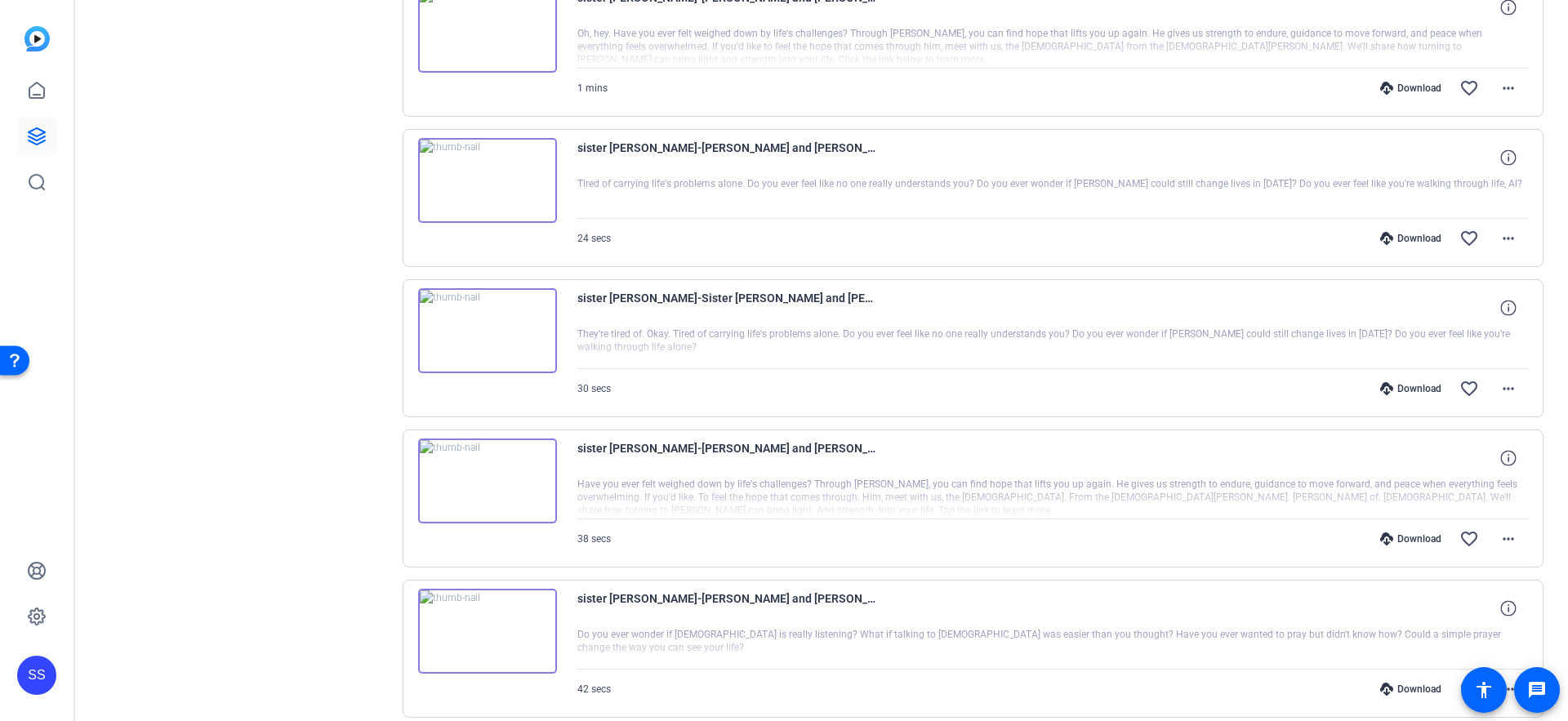
scroll to position [1591, 0]
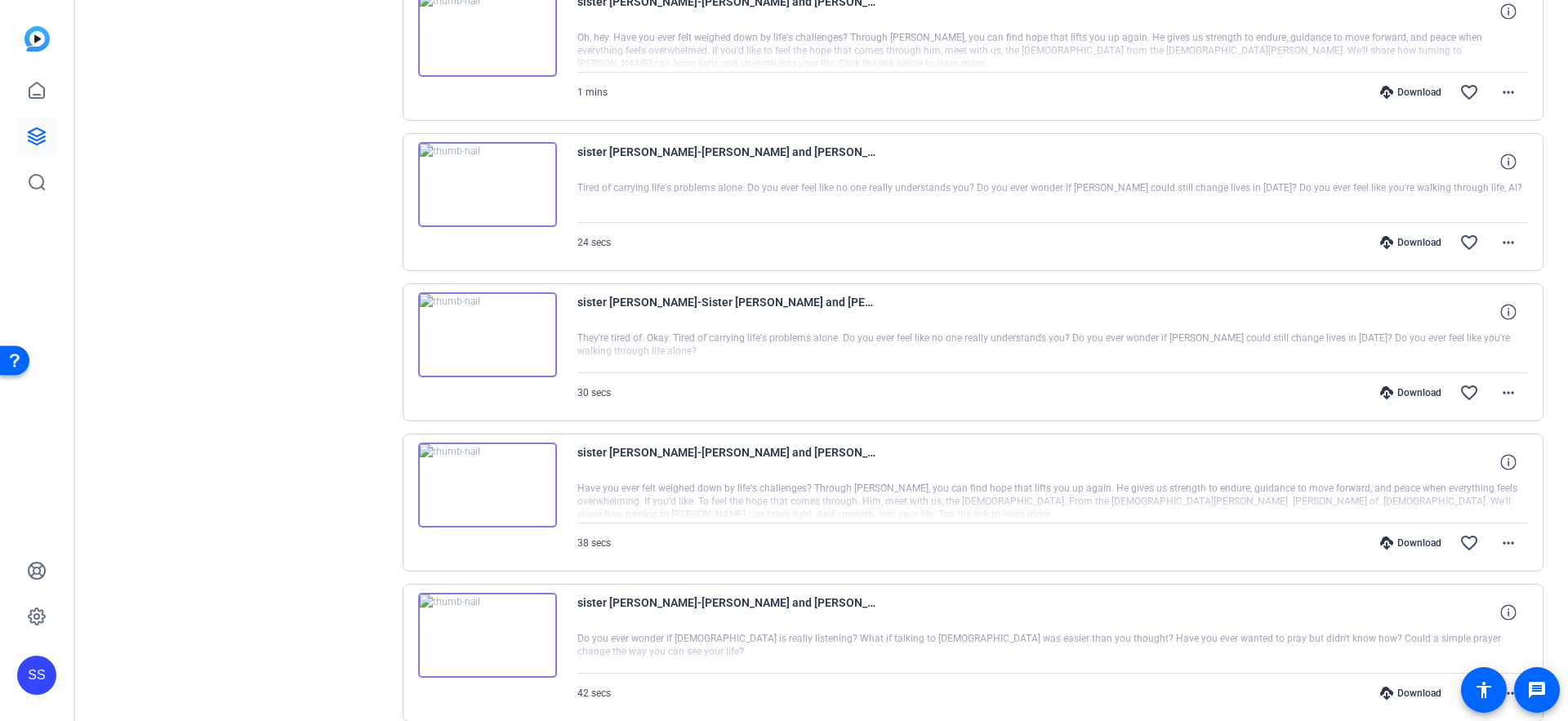
click at [1391, 687] on icon at bounding box center [1388, 693] width 13 height 13
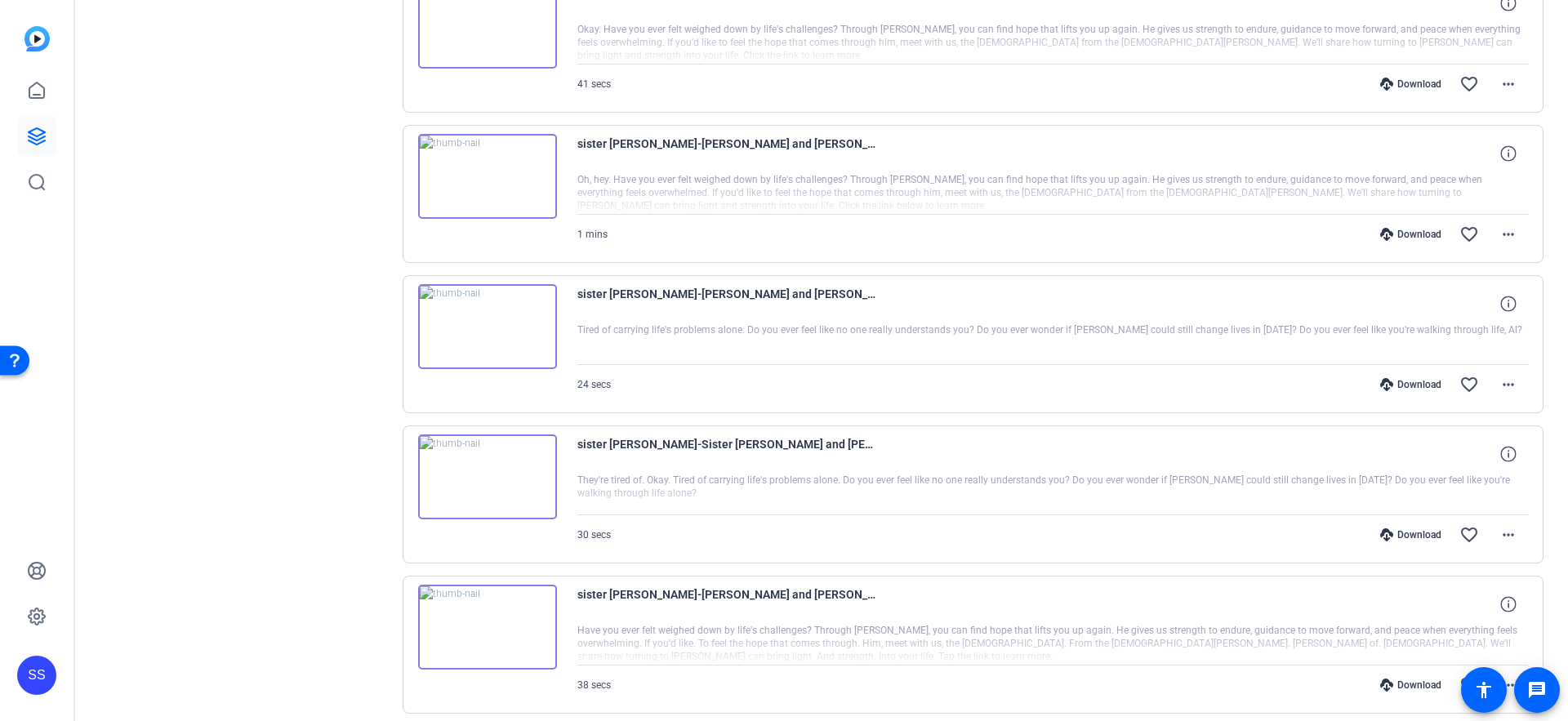
scroll to position [1443, 0]
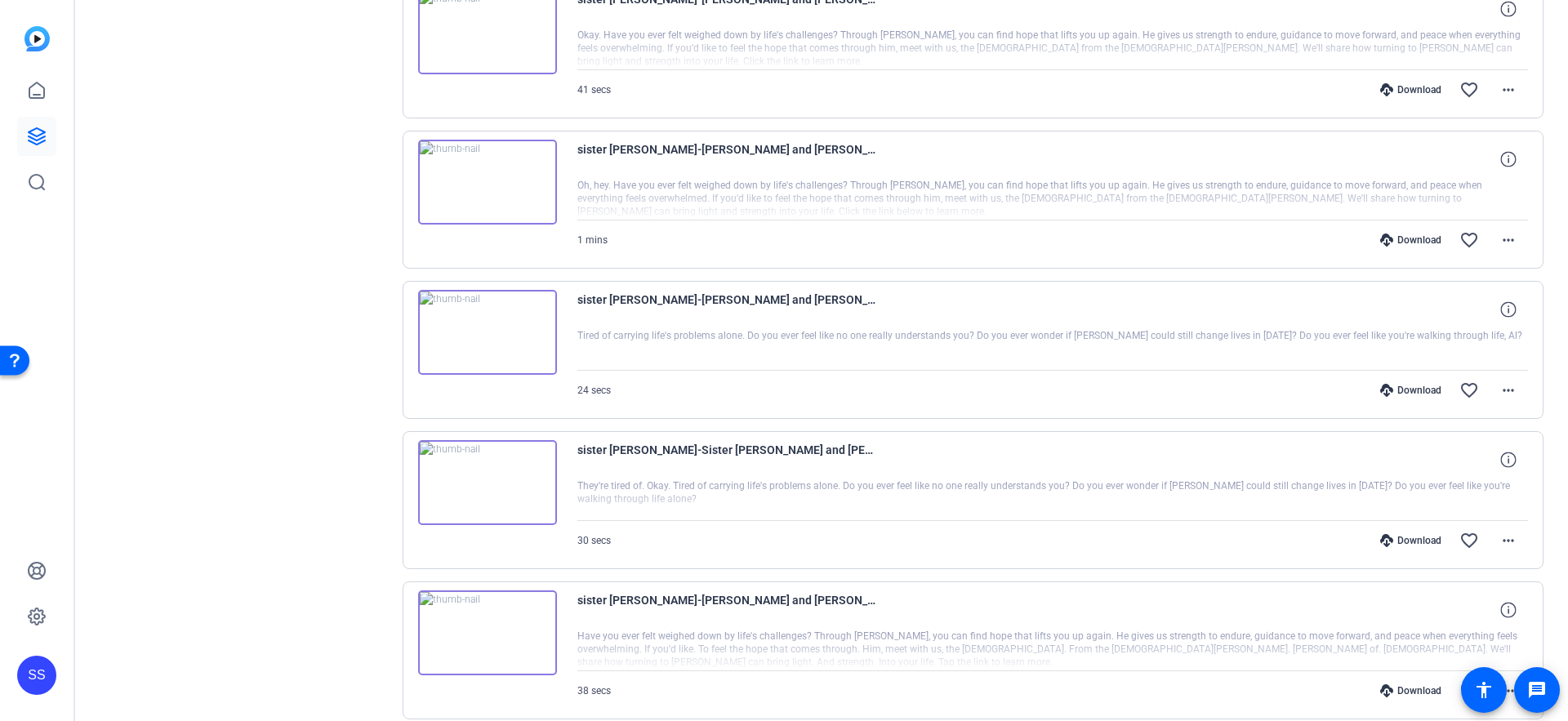
click at [1388, 685] on icon at bounding box center [1388, 692] width 13 height 13
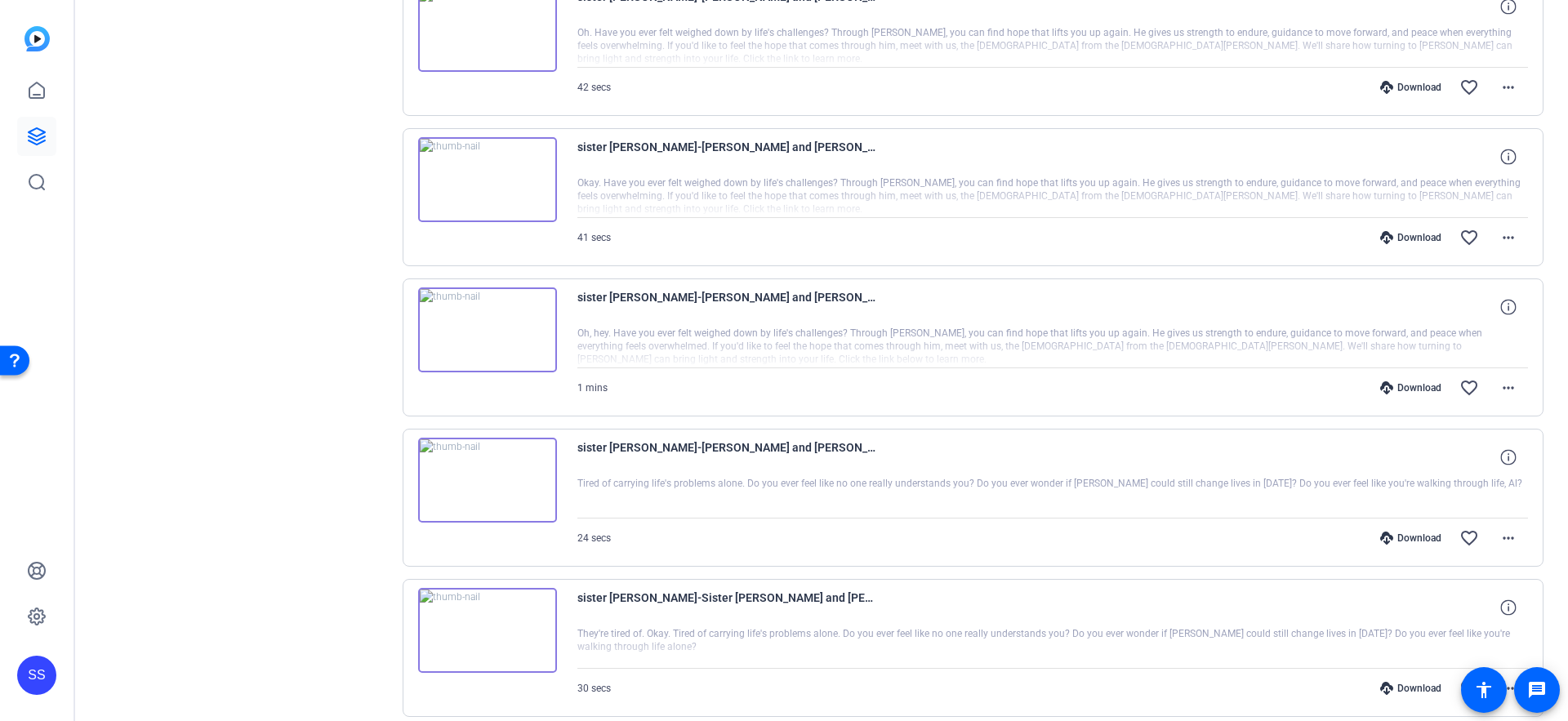
click at [1392, 685] on icon at bounding box center [1388, 689] width 13 height 13
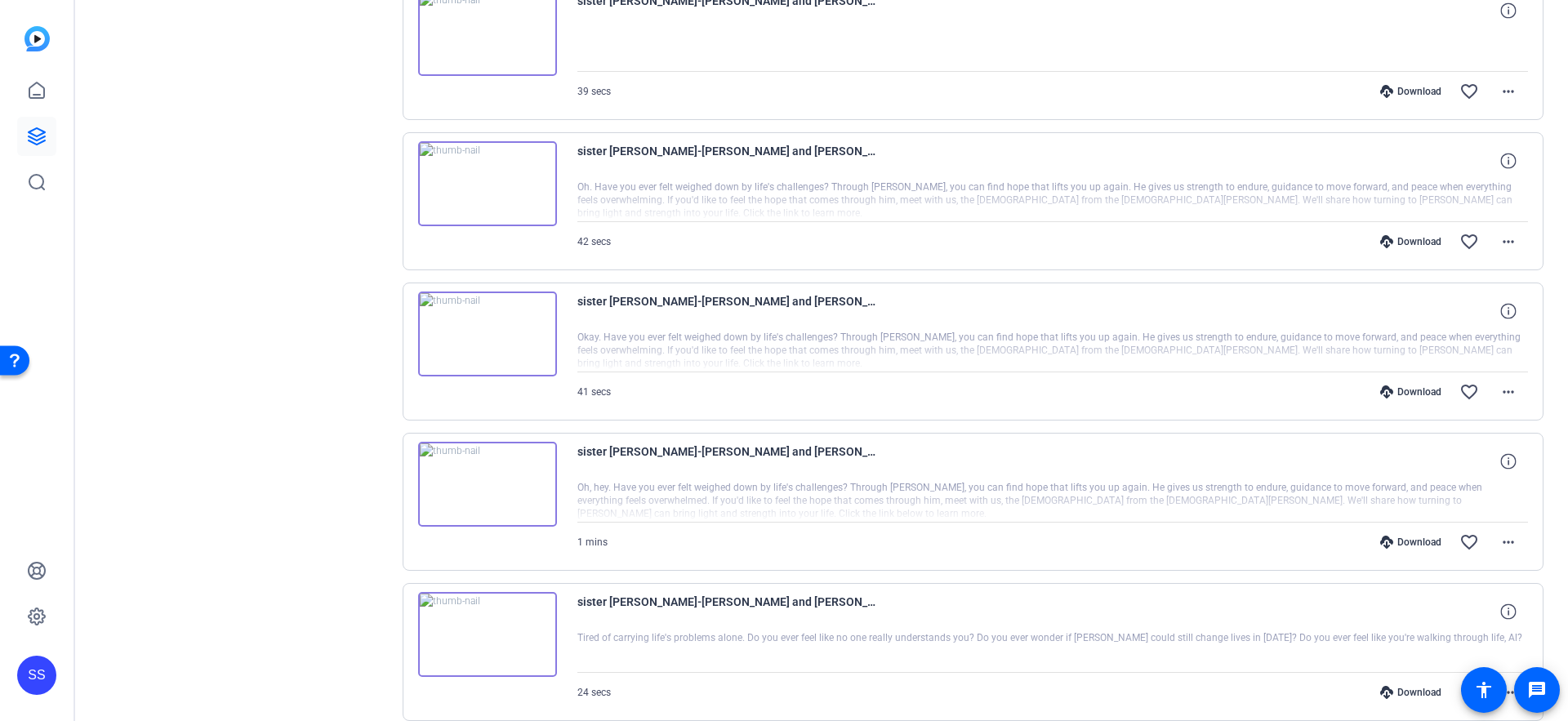
scroll to position [1139, 0]
click at [1388, 694] on icon at bounding box center [1388, 694] width 13 height 13
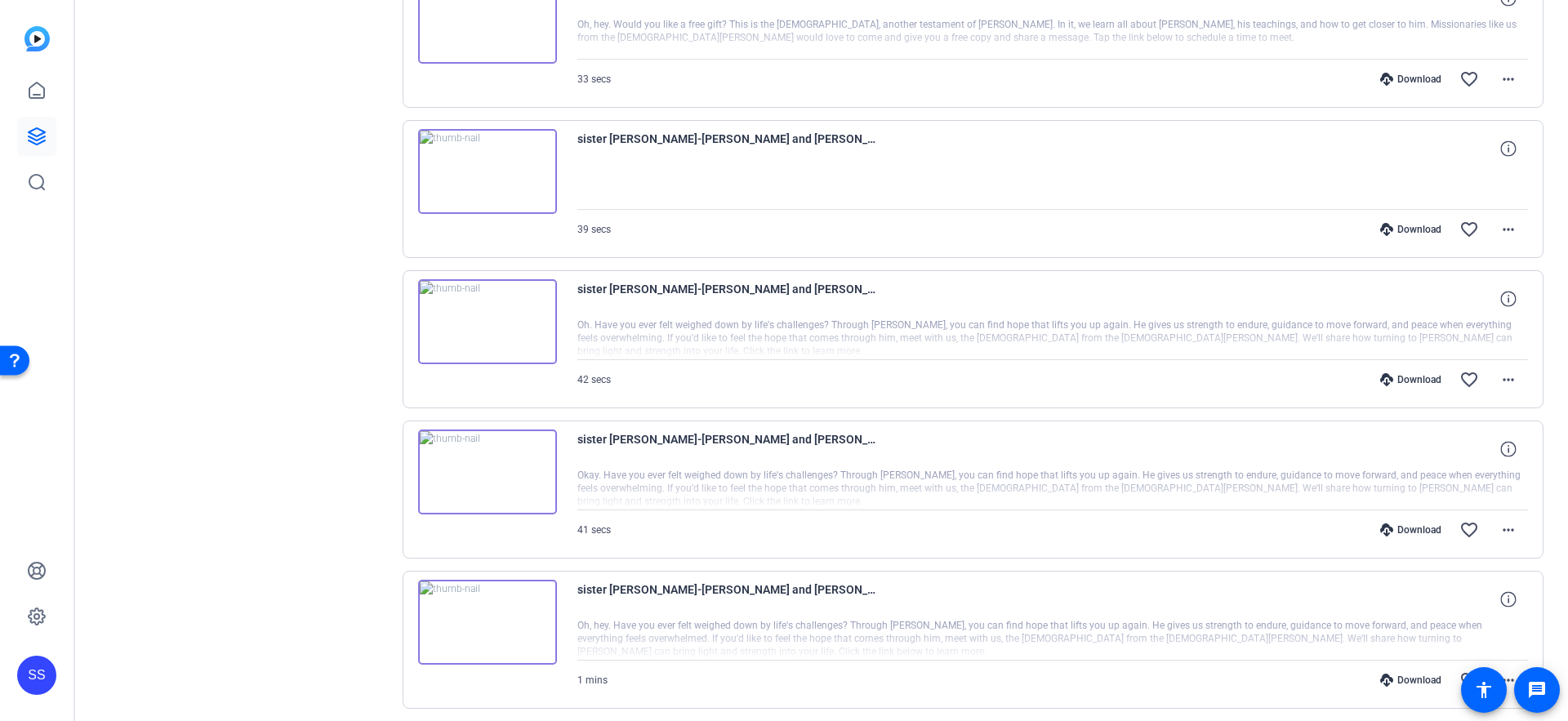
scroll to position [1001, 0]
click at [1403, 682] on div "Download" at bounding box center [1411, 682] width 77 height 13
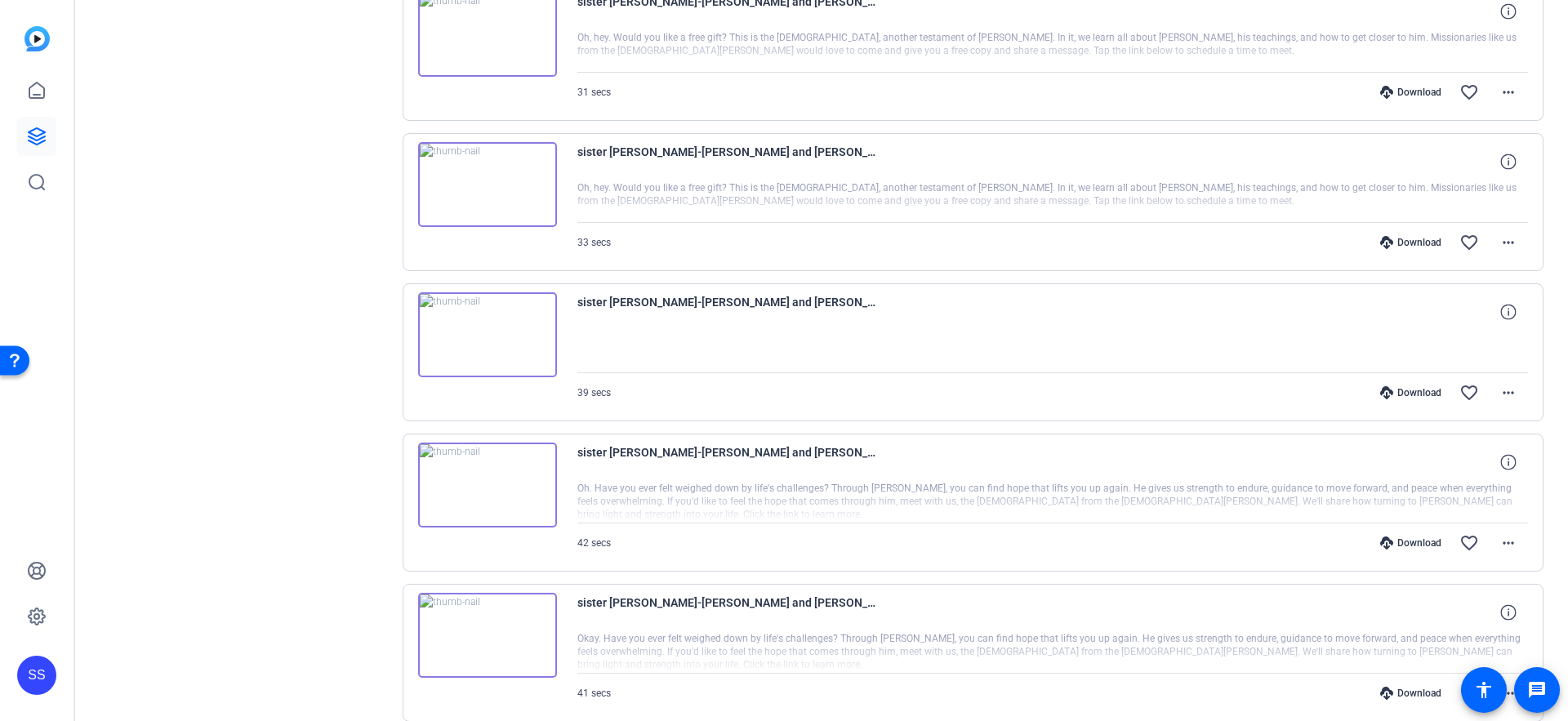
scroll to position [833, 0]
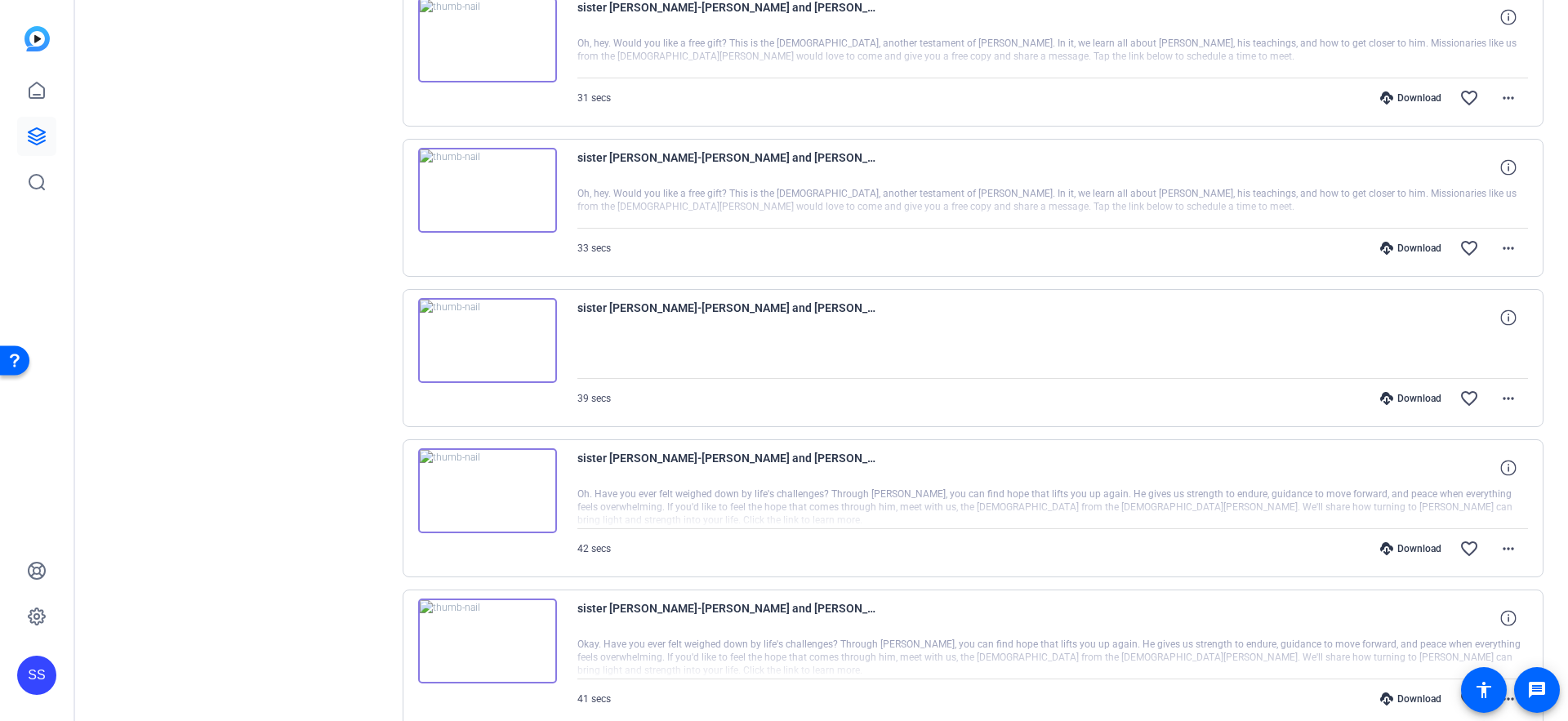
click at [1393, 696] on icon at bounding box center [1388, 699] width 13 height 13
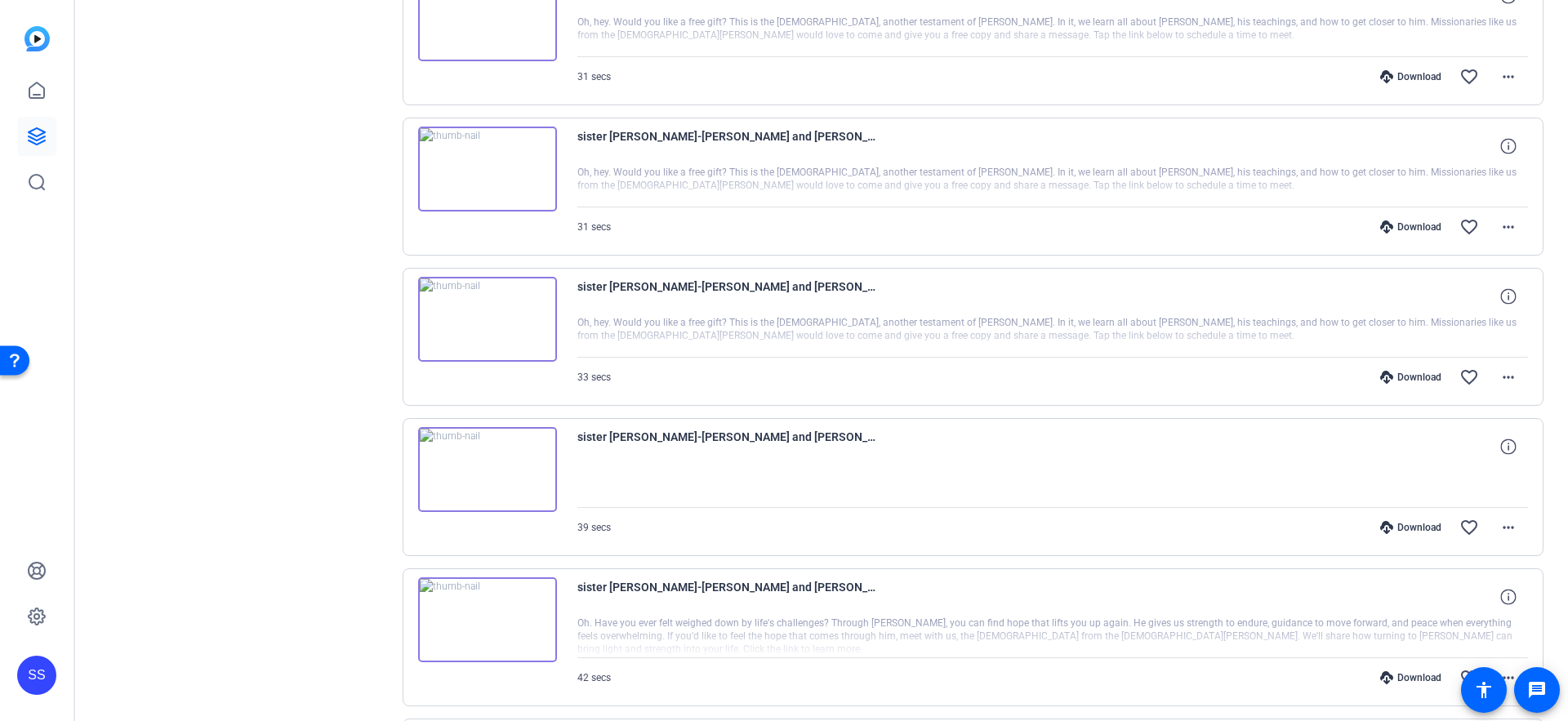
scroll to position [703, 0]
click at [1388, 678] on icon at bounding box center [1388, 680] width 13 height 13
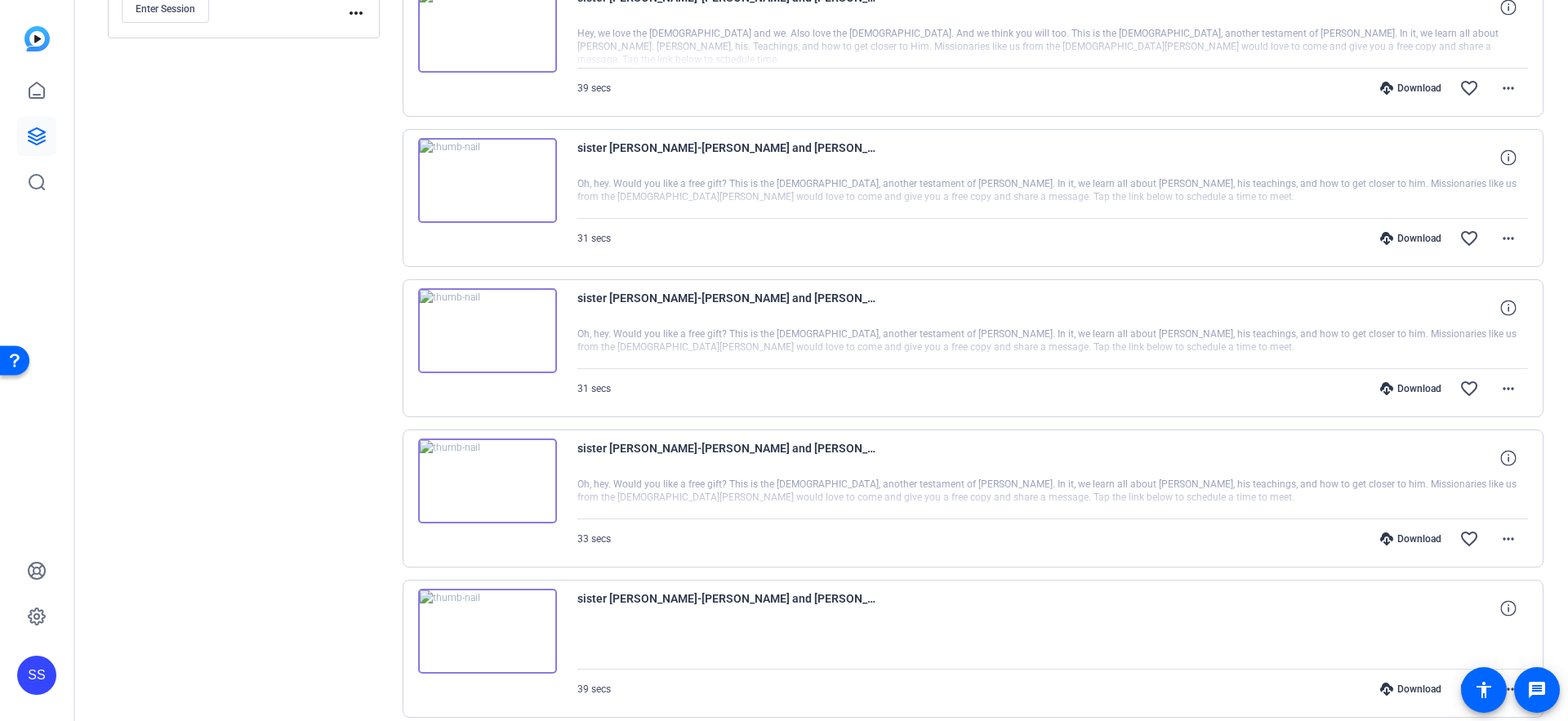
scroll to position [543, 0]
click at [1409, 695] on div "Download favorite_border more_horiz" at bounding box center [1195, 688] width 666 height 39
click at [1409, 690] on div "Download" at bounding box center [1411, 689] width 77 height 13
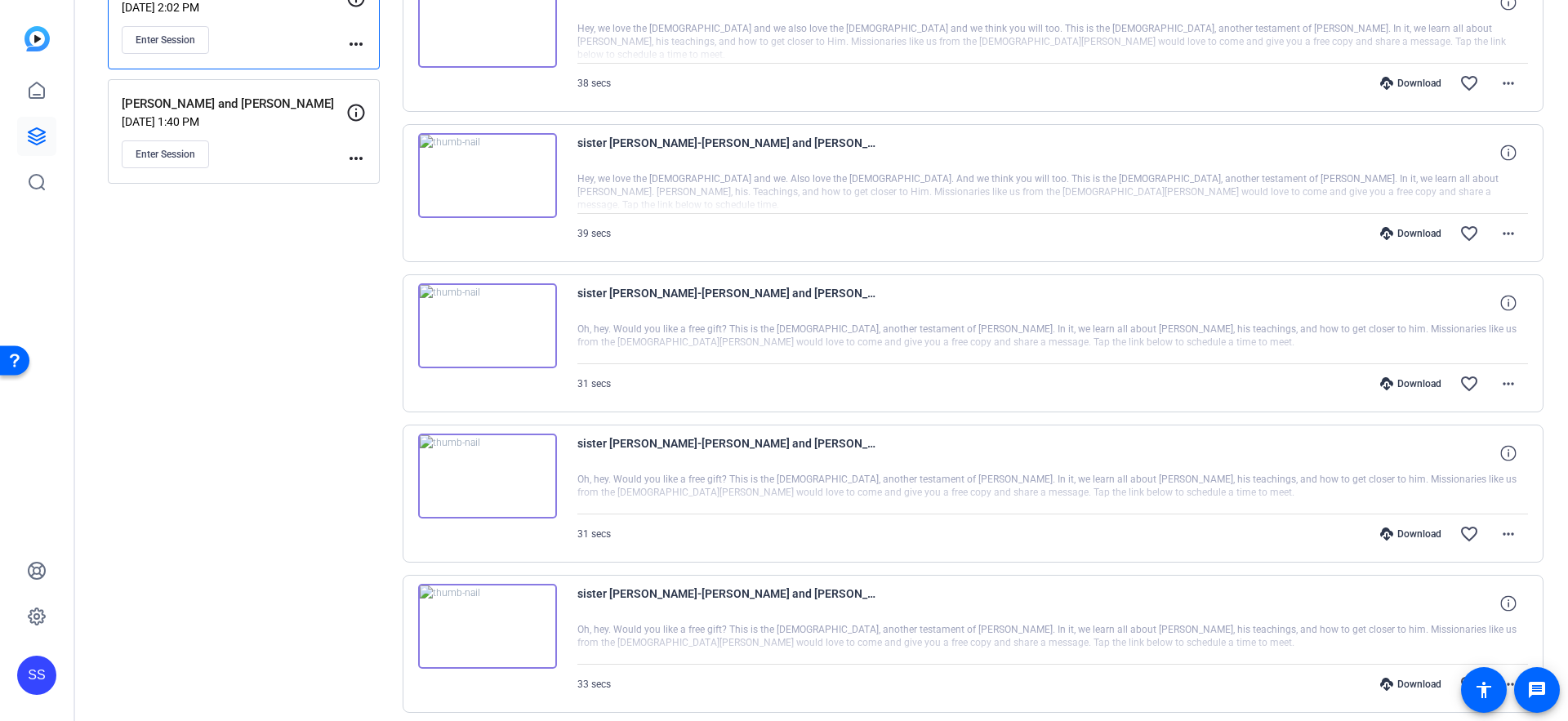
scroll to position [394, 0]
click at [1397, 683] on div "Download" at bounding box center [1411, 687] width 77 height 13
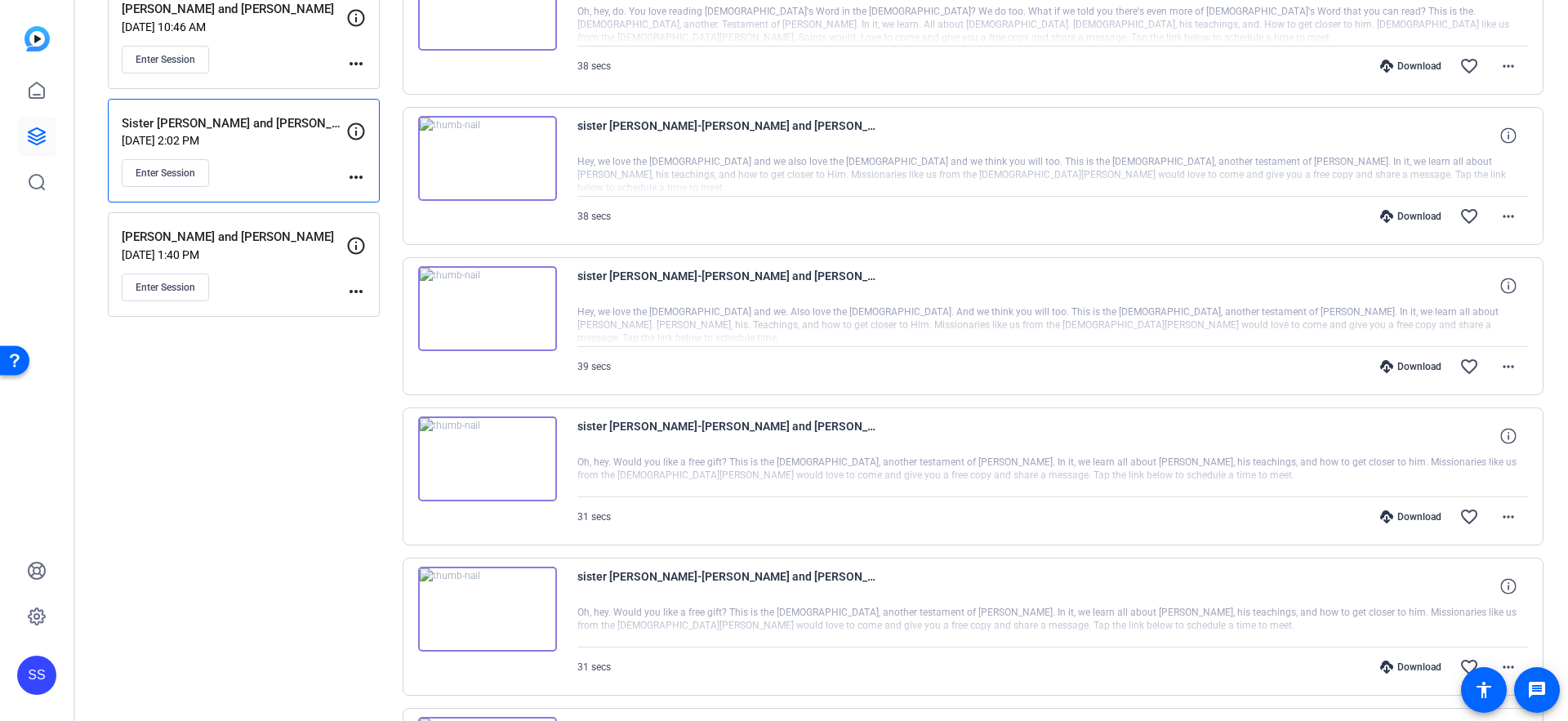
scroll to position [251, 0]
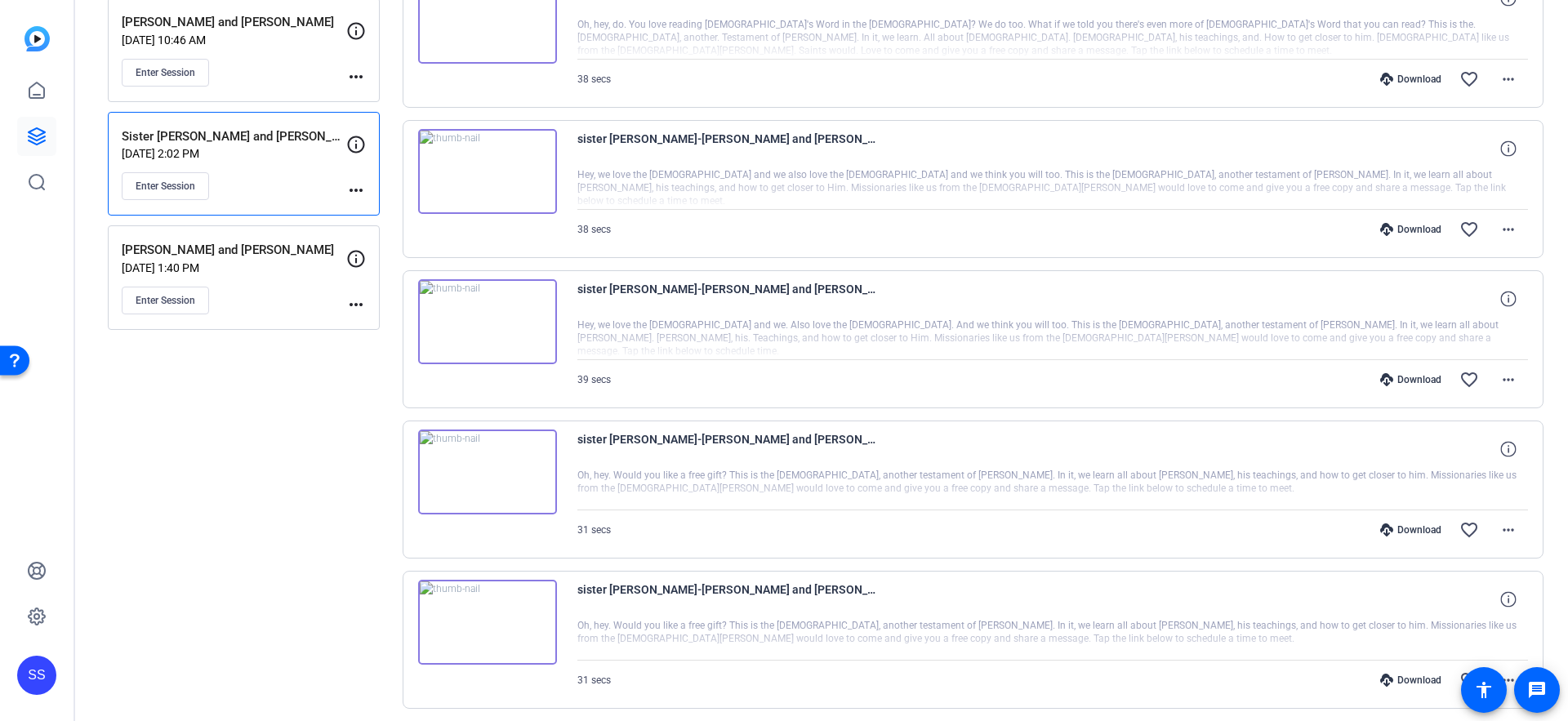
click at [1414, 682] on div "Download" at bounding box center [1411, 681] width 77 height 13
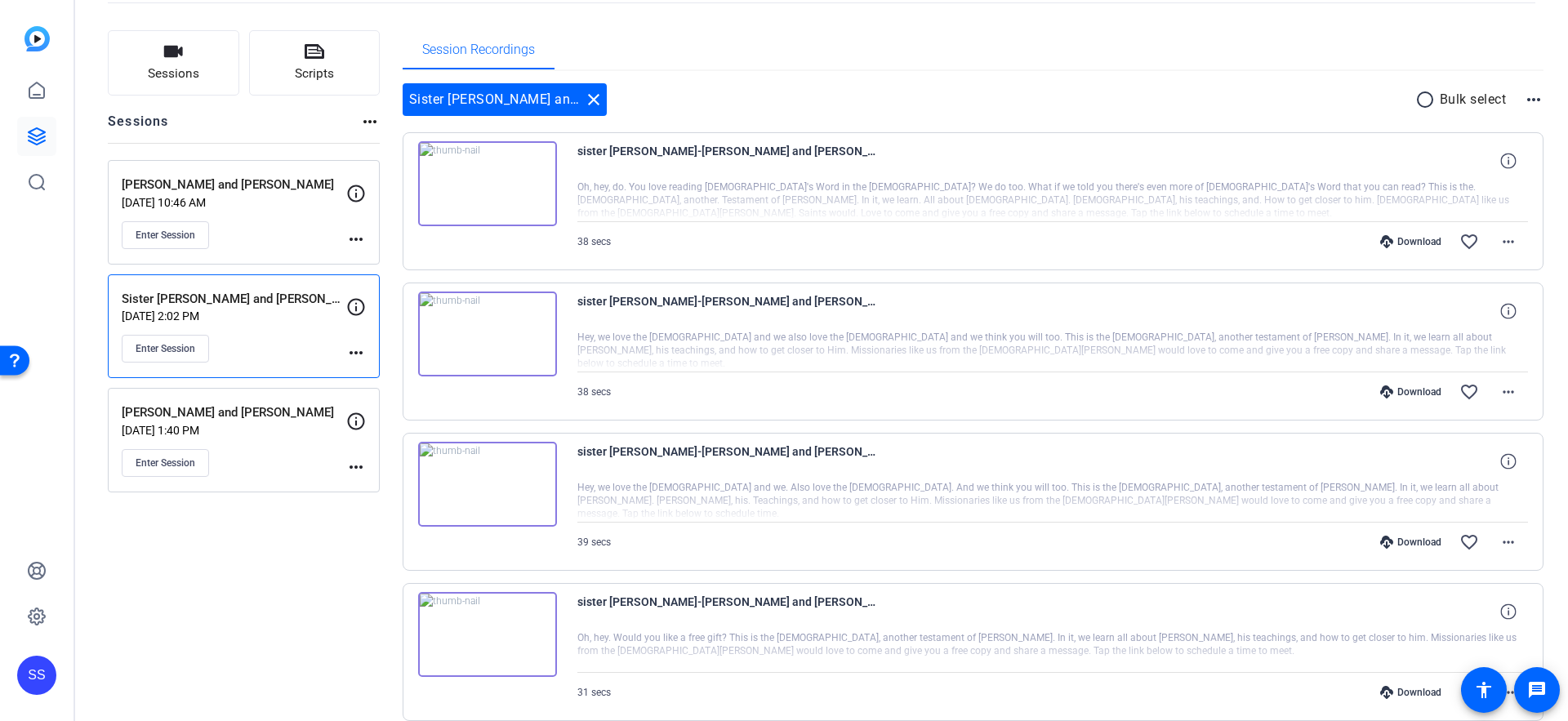
scroll to position [87, 0]
click at [1394, 693] on div "Download" at bounding box center [1411, 693] width 77 height 13
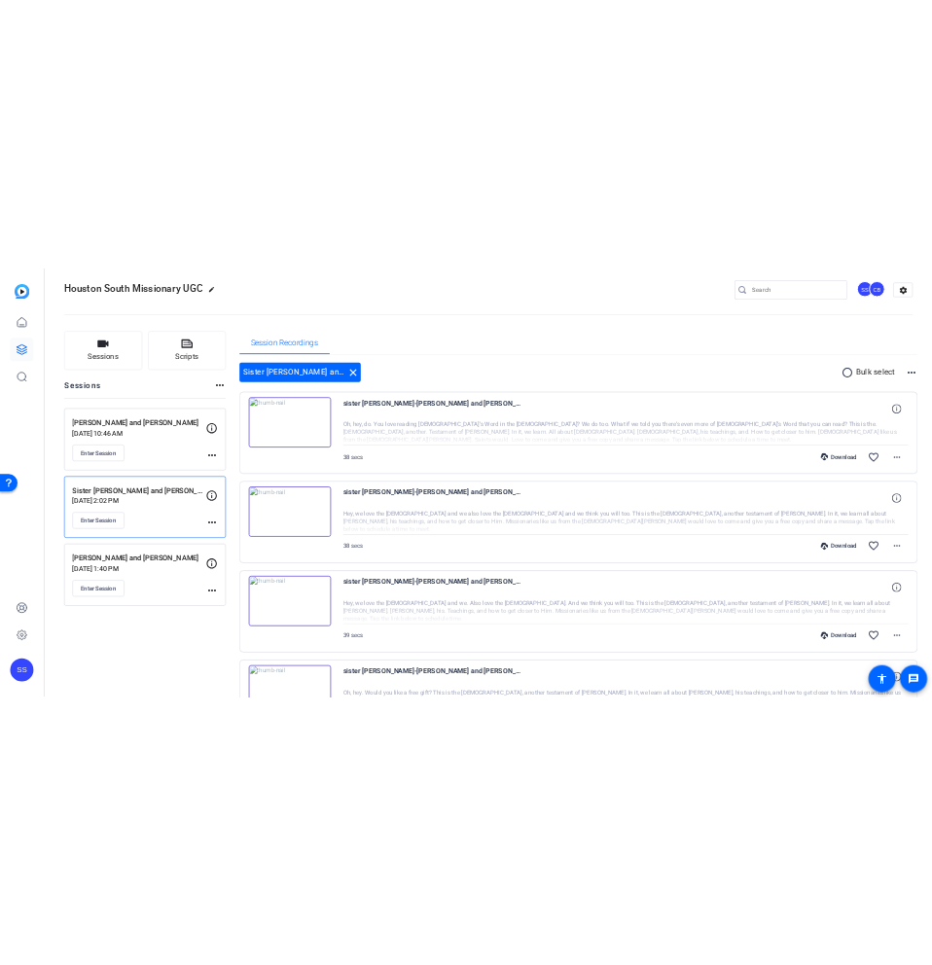
scroll to position [0, 0]
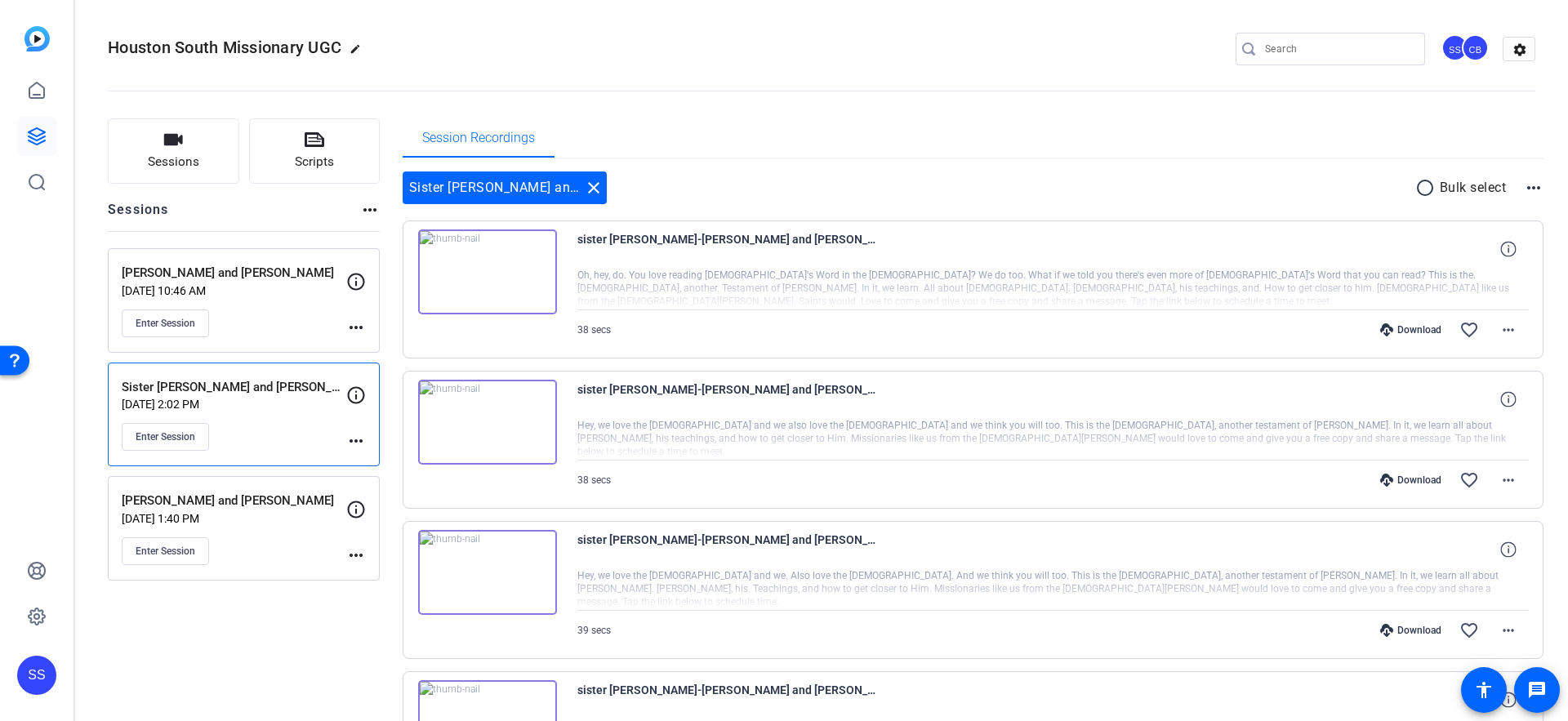
click at [1403, 630] on div "Download" at bounding box center [1411, 630] width 77 height 13
click at [1419, 476] on div "Download" at bounding box center [1411, 480] width 77 height 13
click at [1386, 332] on icon at bounding box center [1388, 330] width 13 height 13
